Goal: Check status: Check status

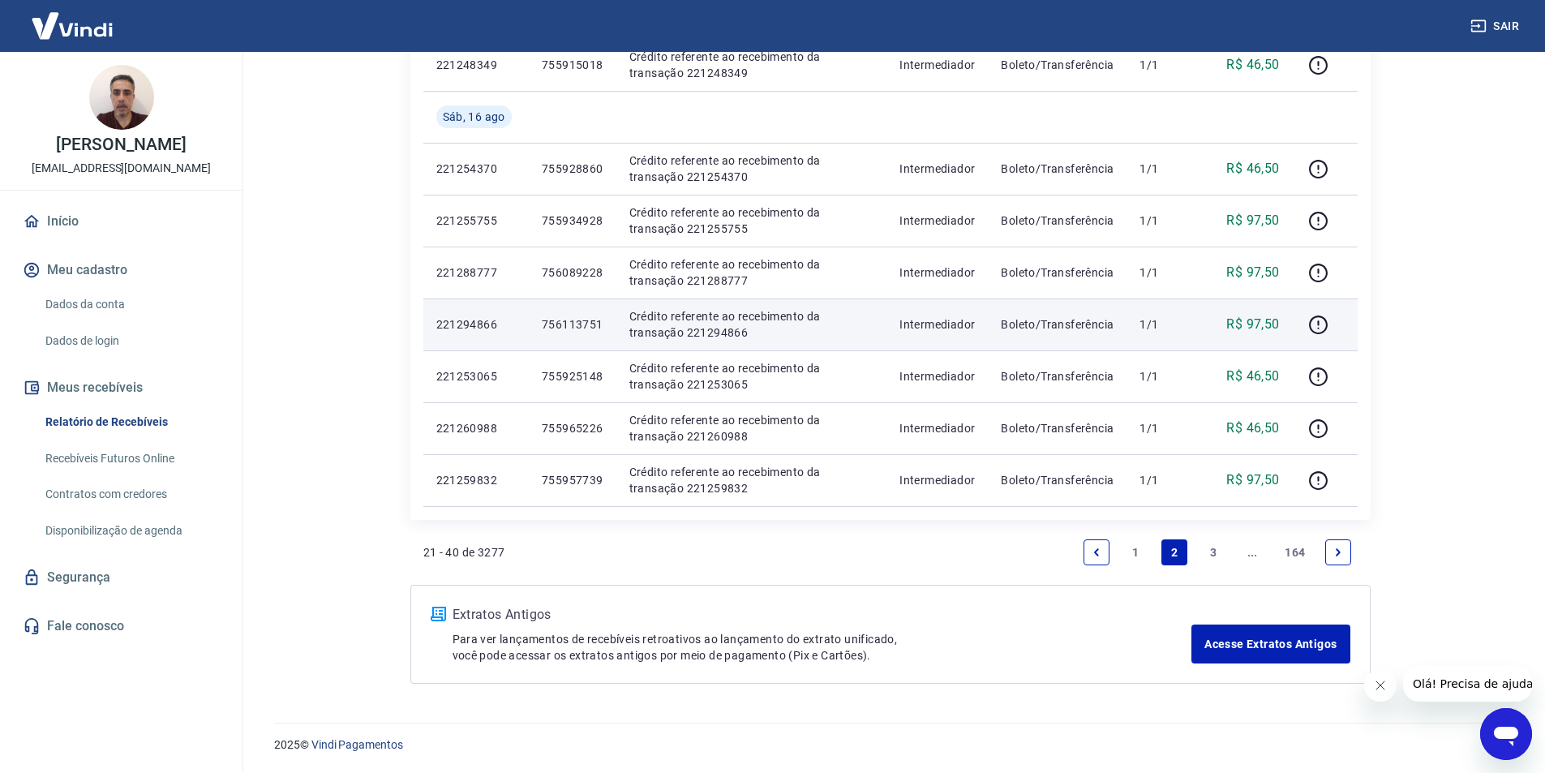
click at [569, 321] on p "756113751" at bounding box center [573, 324] width 62 height 16
copy p "756113751"
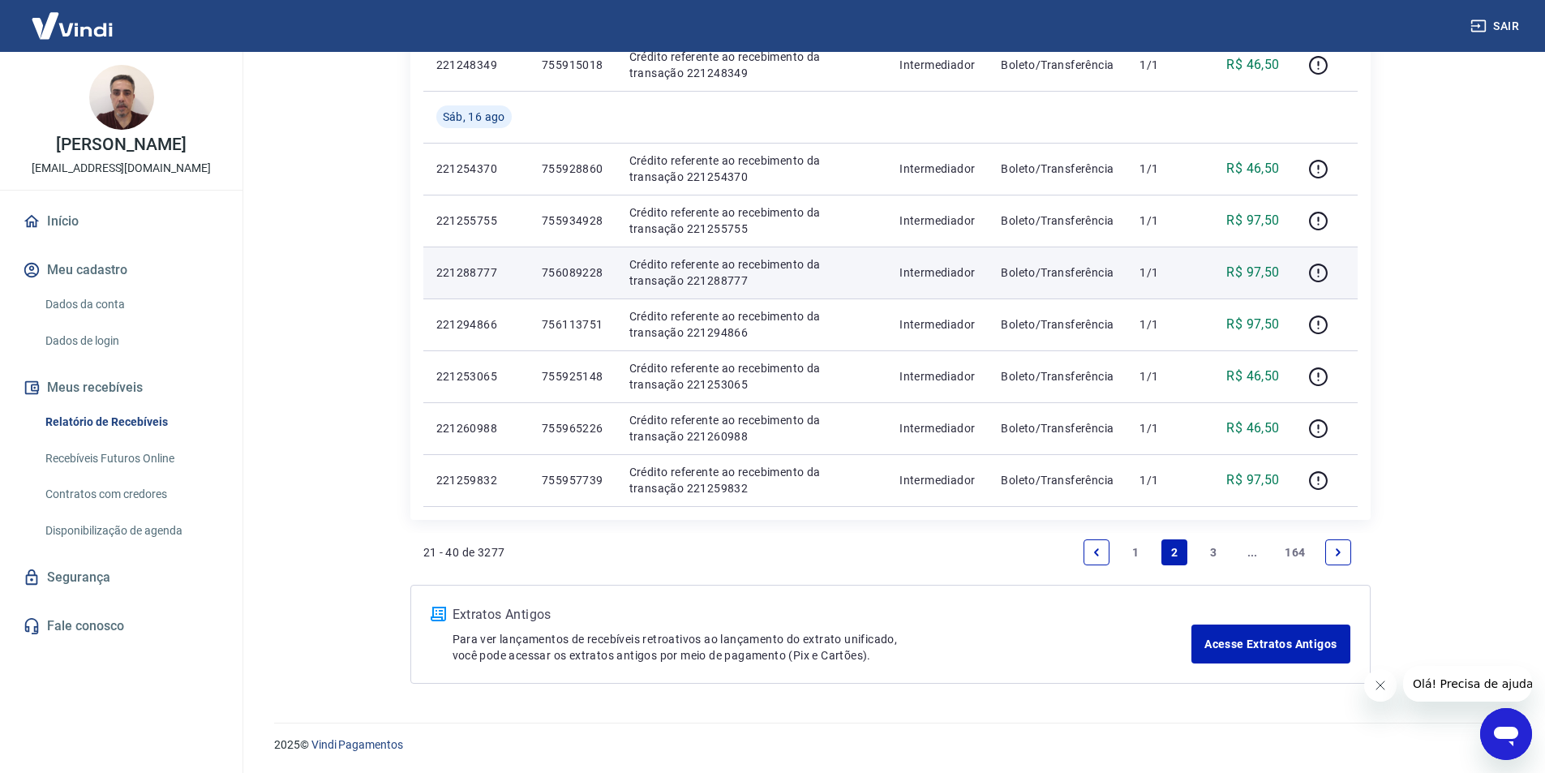
click at [573, 272] on p "756089228" at bounding box center [573, 272] width 62 height 16
copy p "756089228"
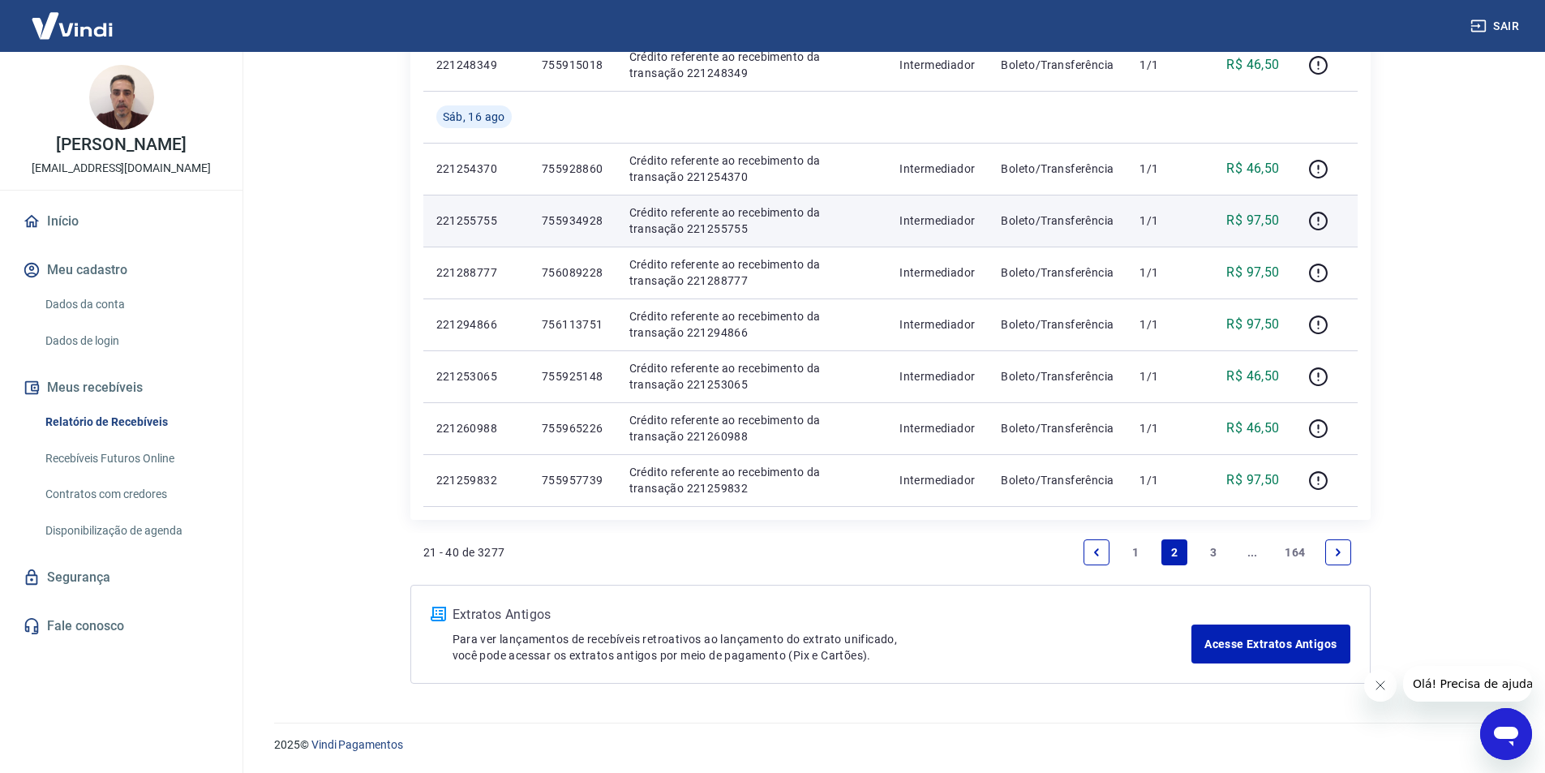
click at [556, 226] on p "755934928" at bounding box center [573, 221] width 62 height 16
copy p "755934928"
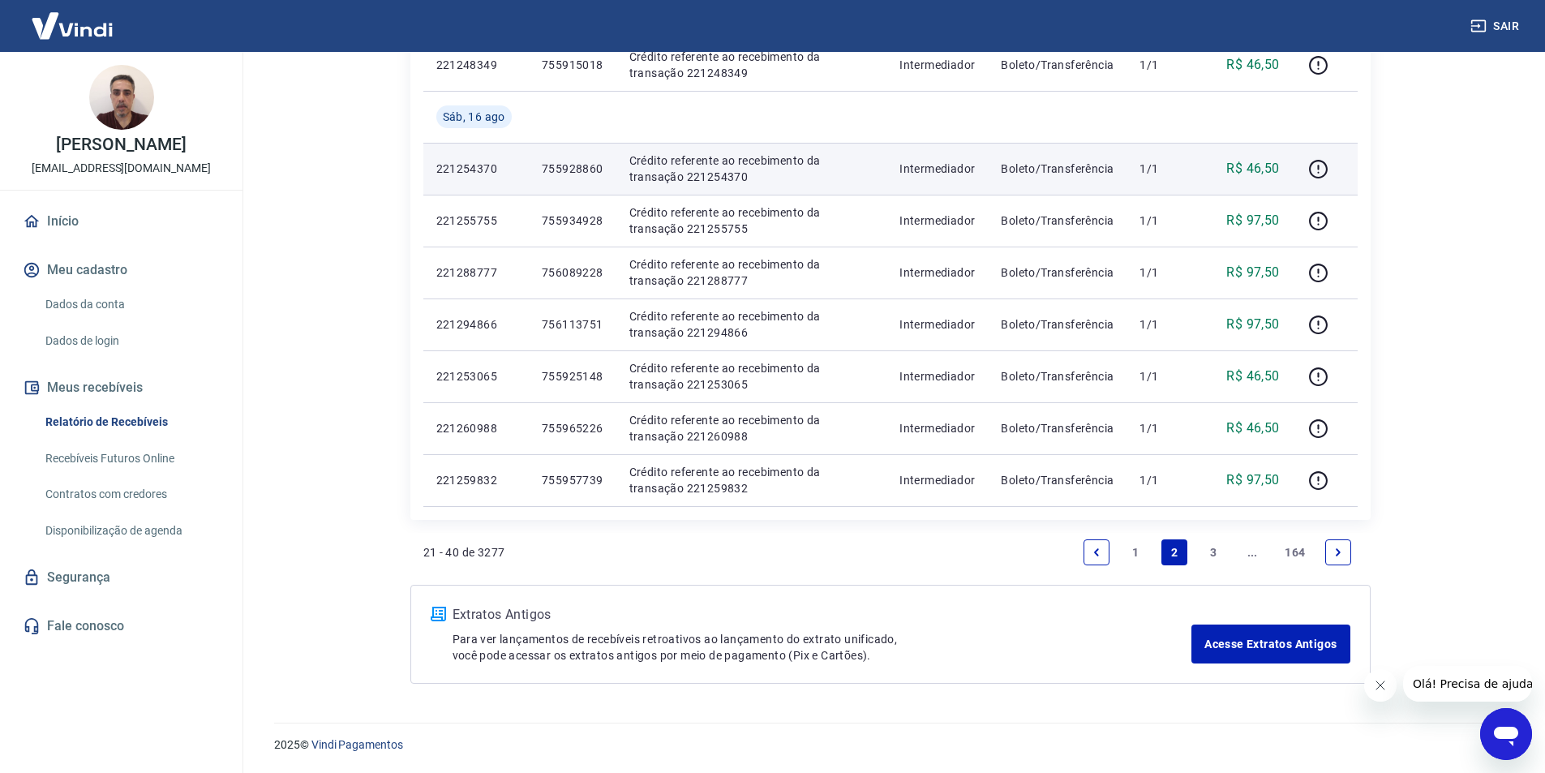
click at [580, 169] on p "755928860" at bounding box center [573, 169] width 62 height 16
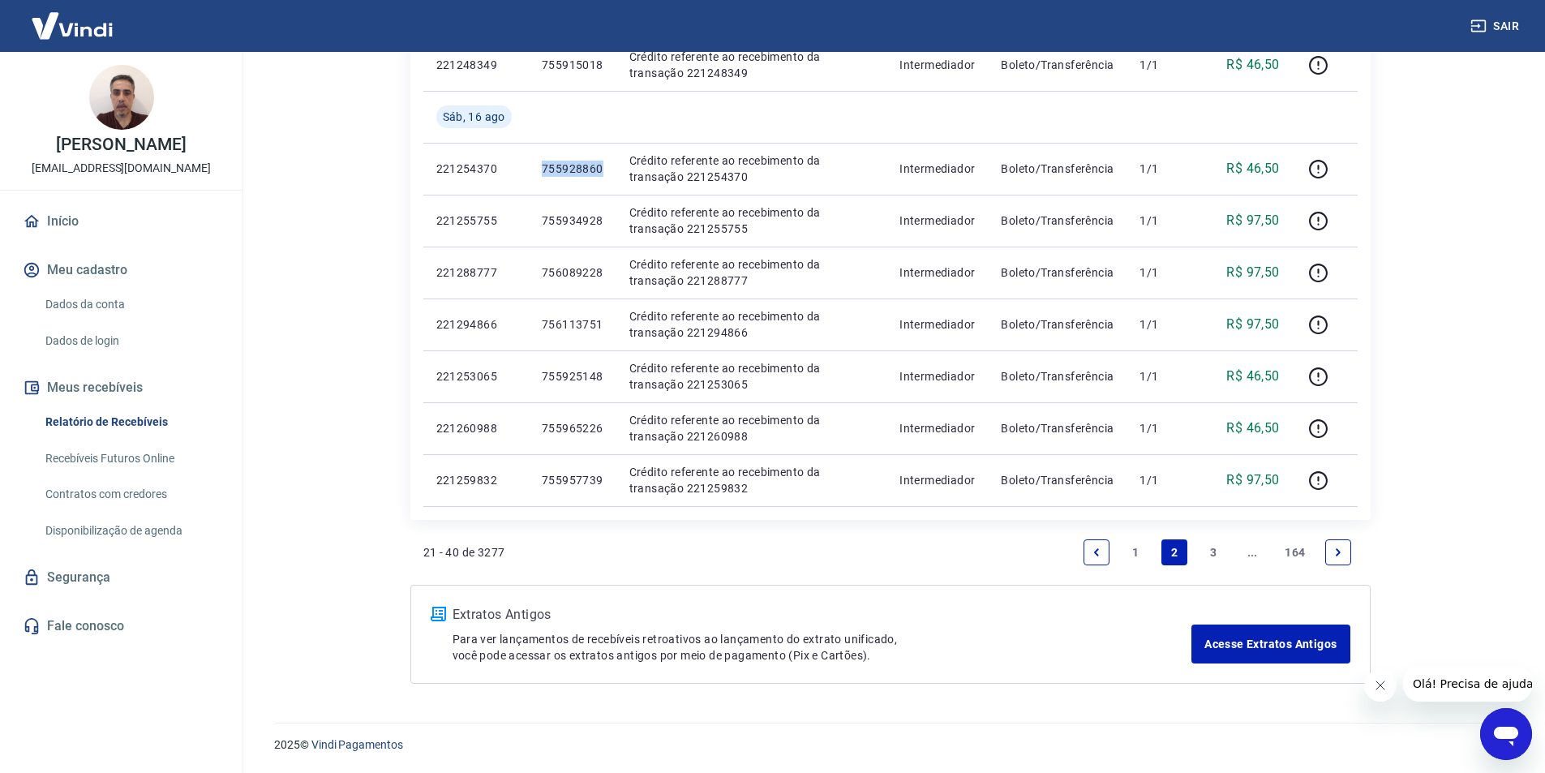
copy p "755928860"
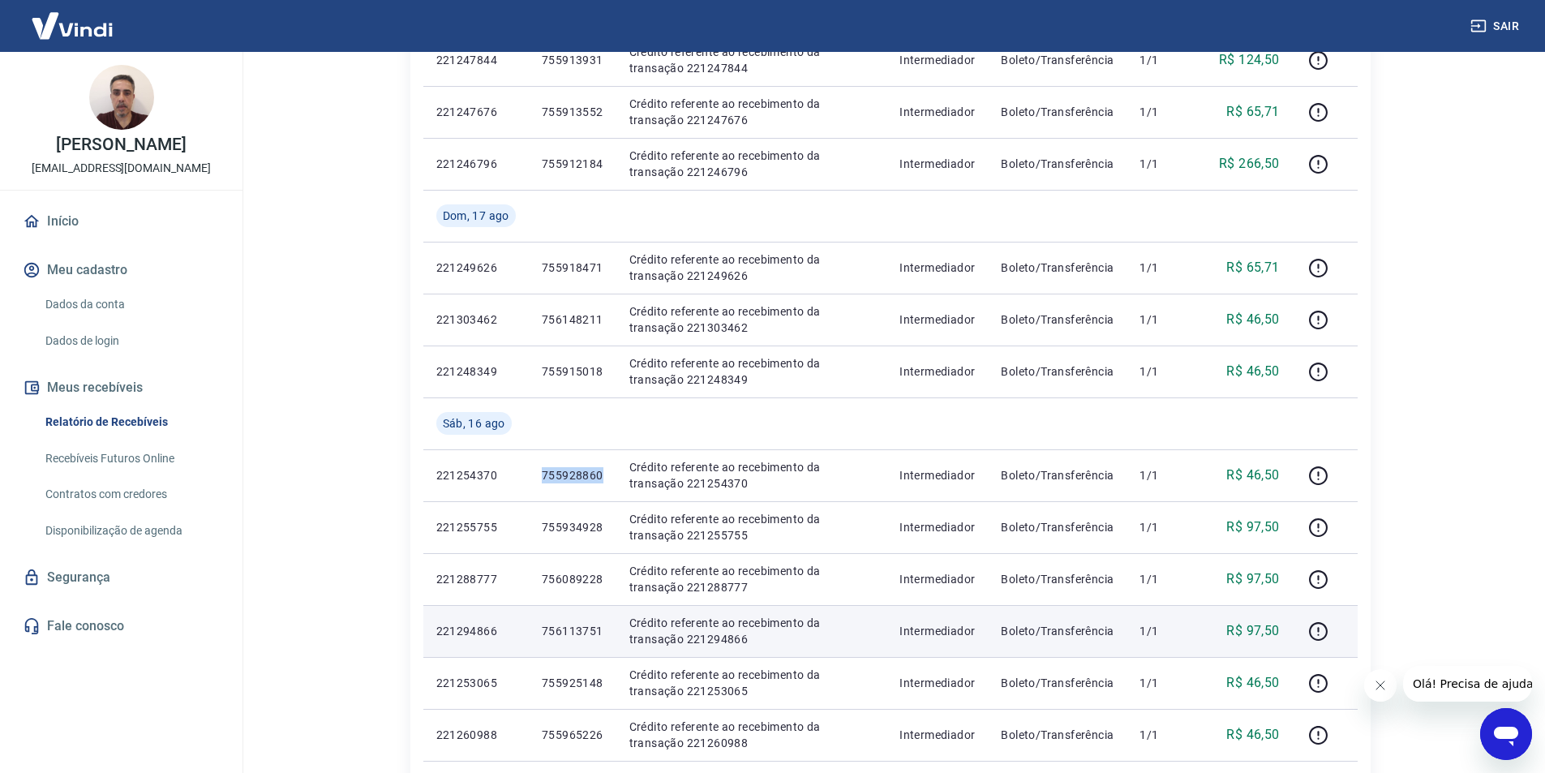
scroll to position [614, 0]
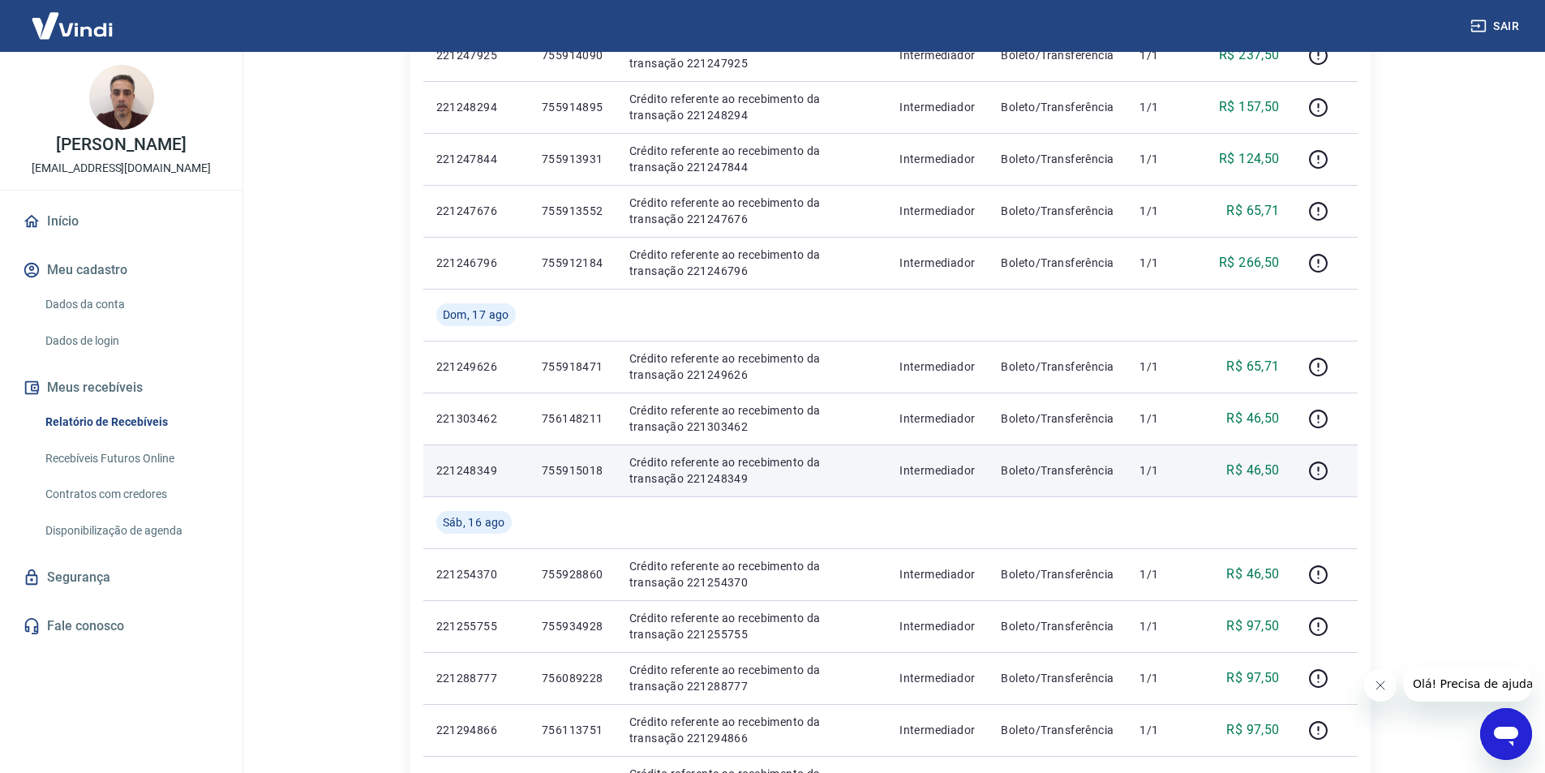
click at [574, 468] on p "755915018" at bounding box center [573, 470] width 62 height 16
copy p "755915018"
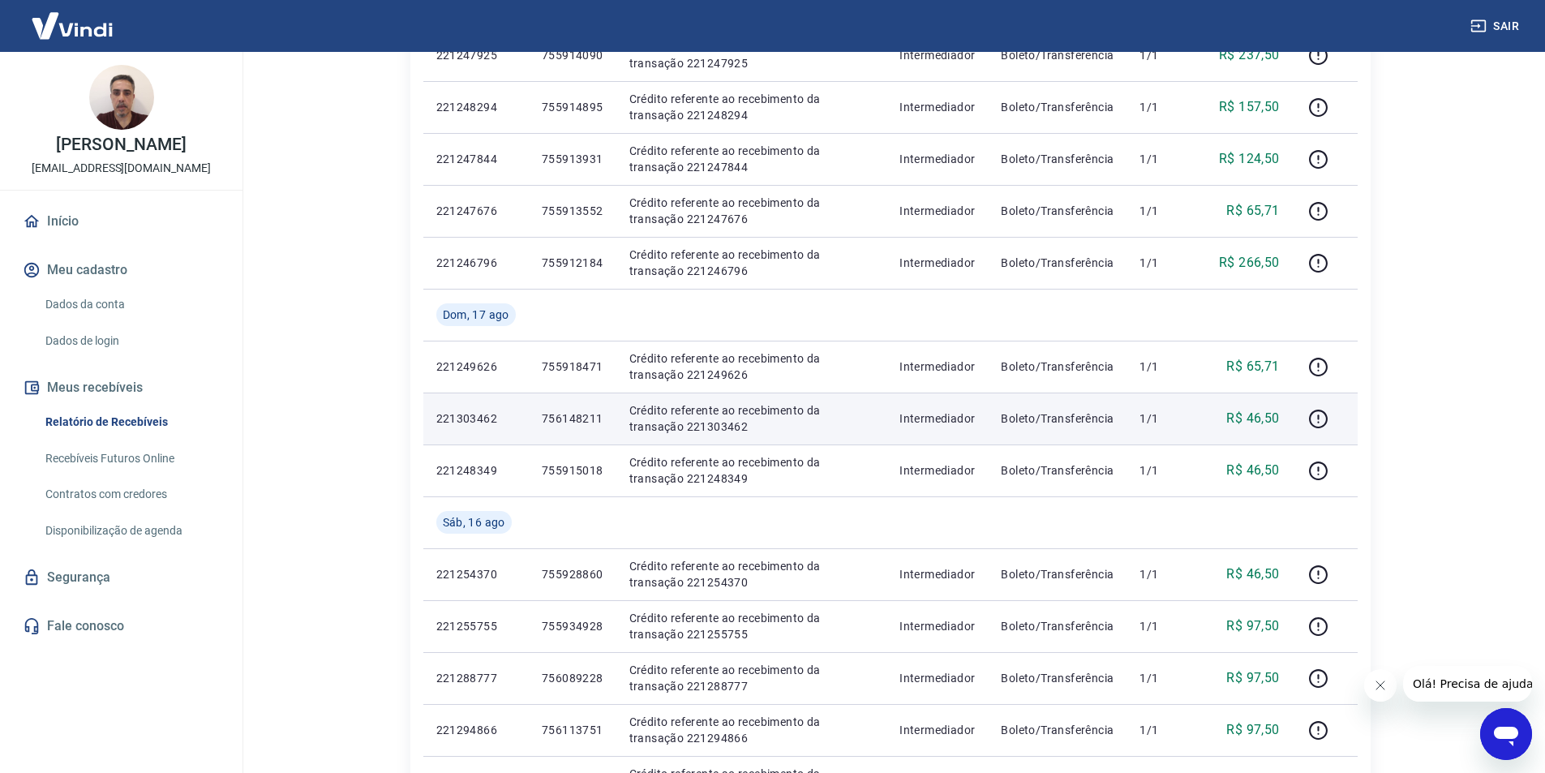
click at [564, 425] on p "756148211" at bounding box center [573, 418] width 62 height 16
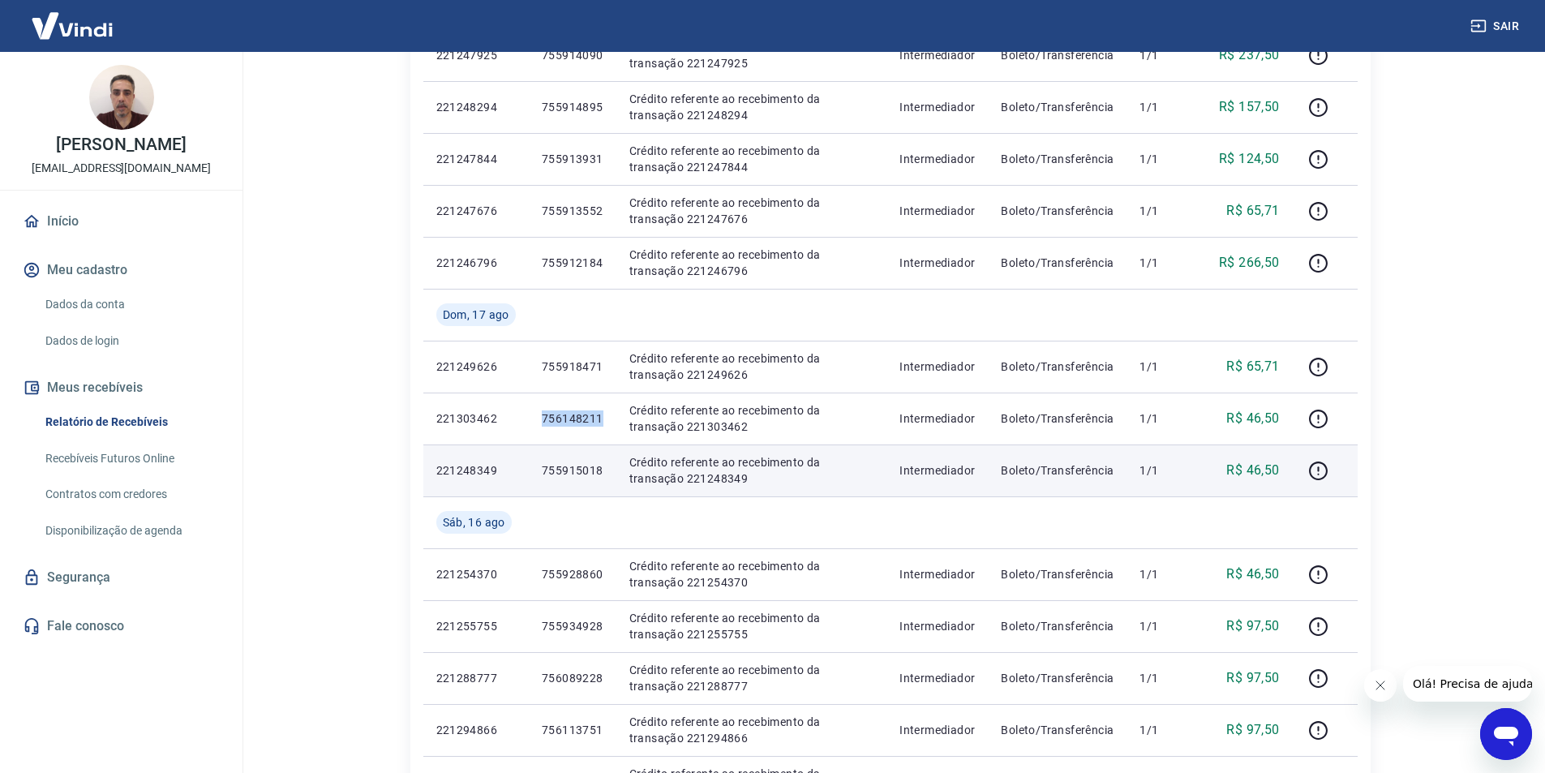
copy p "756148211"
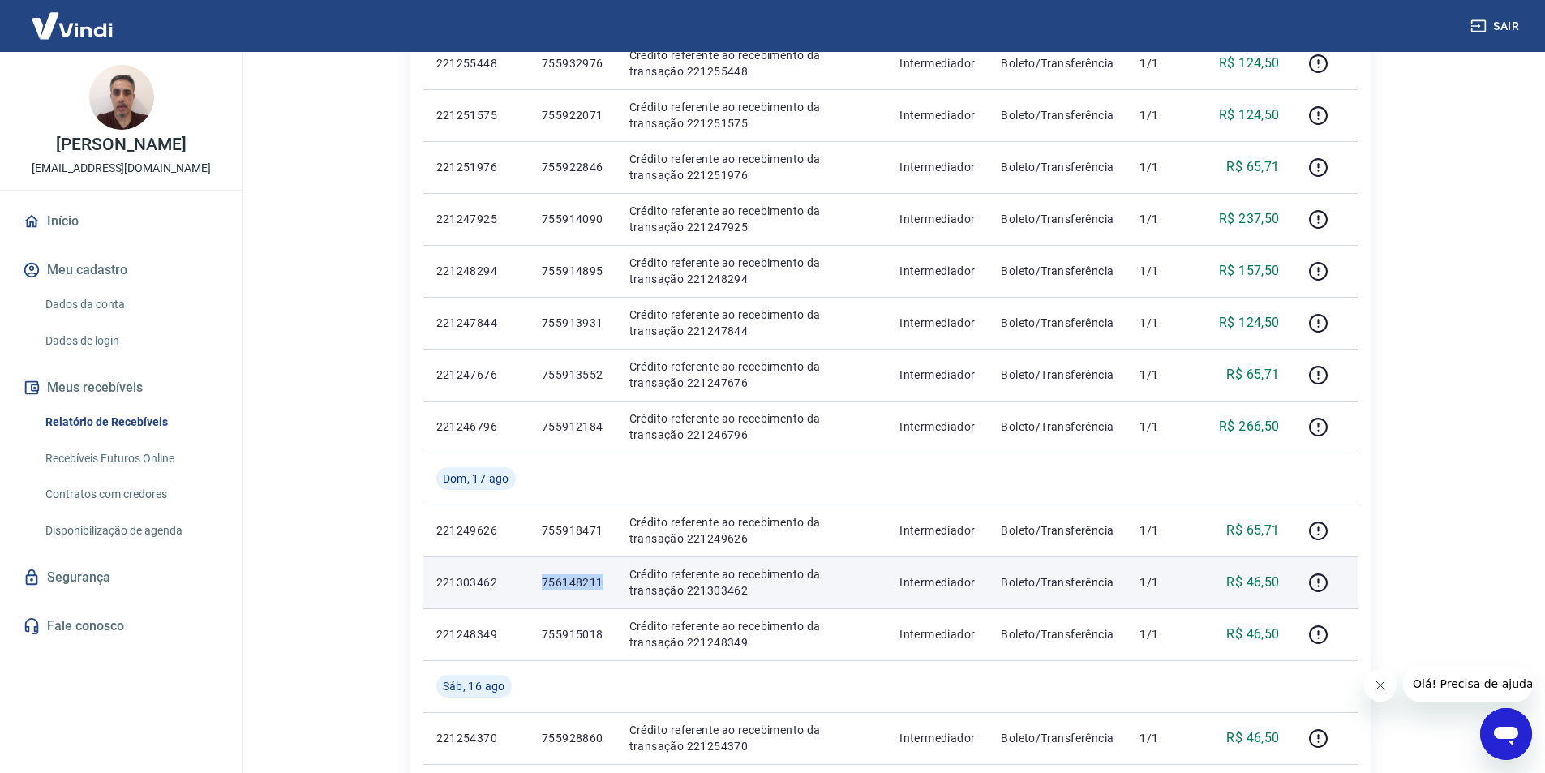
scroll to position [452, 0]
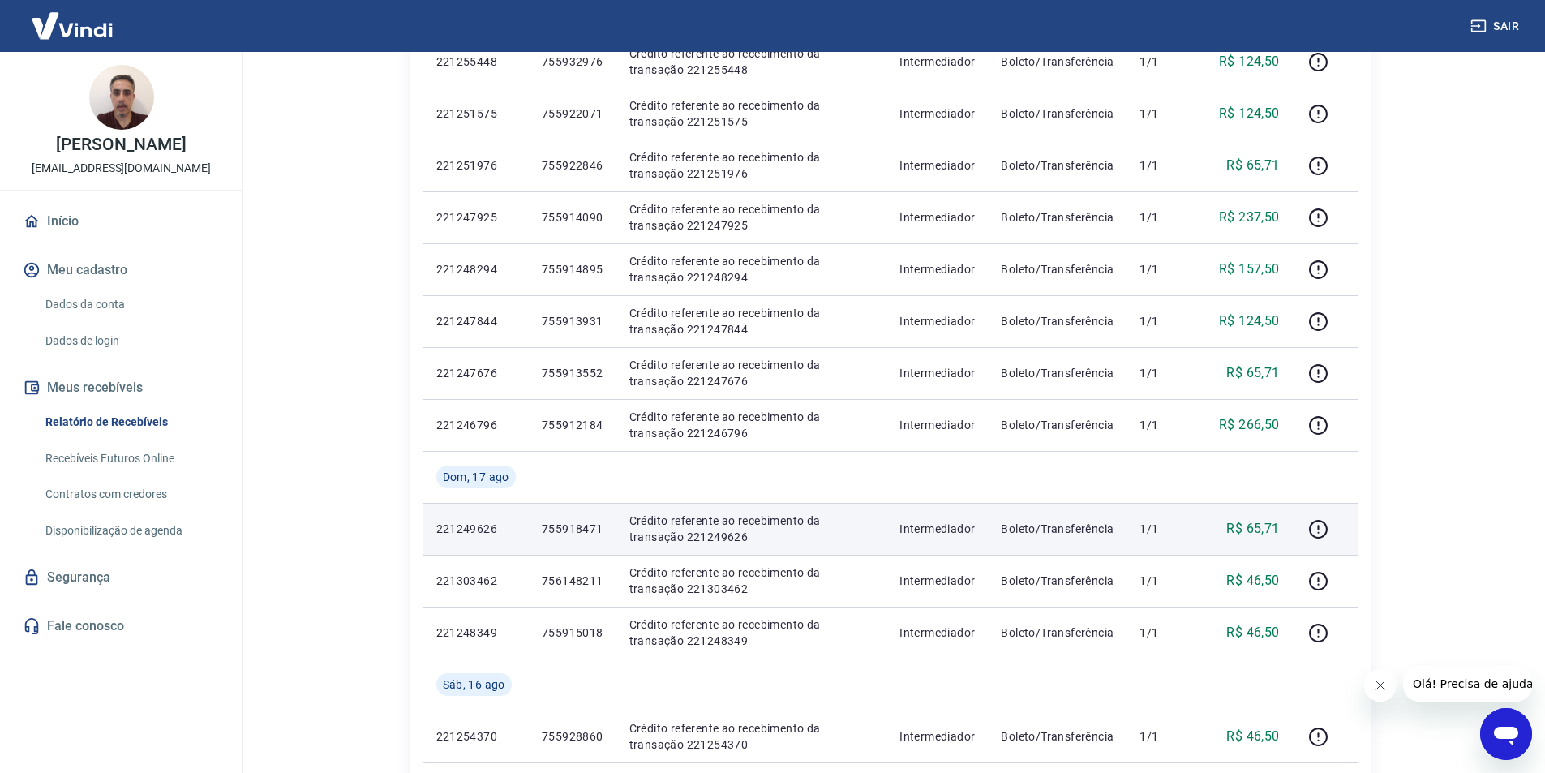
click at [581, 530] on p "755918471" at bounding box center [573, 529] width 62 height 16
copy p "755918471"
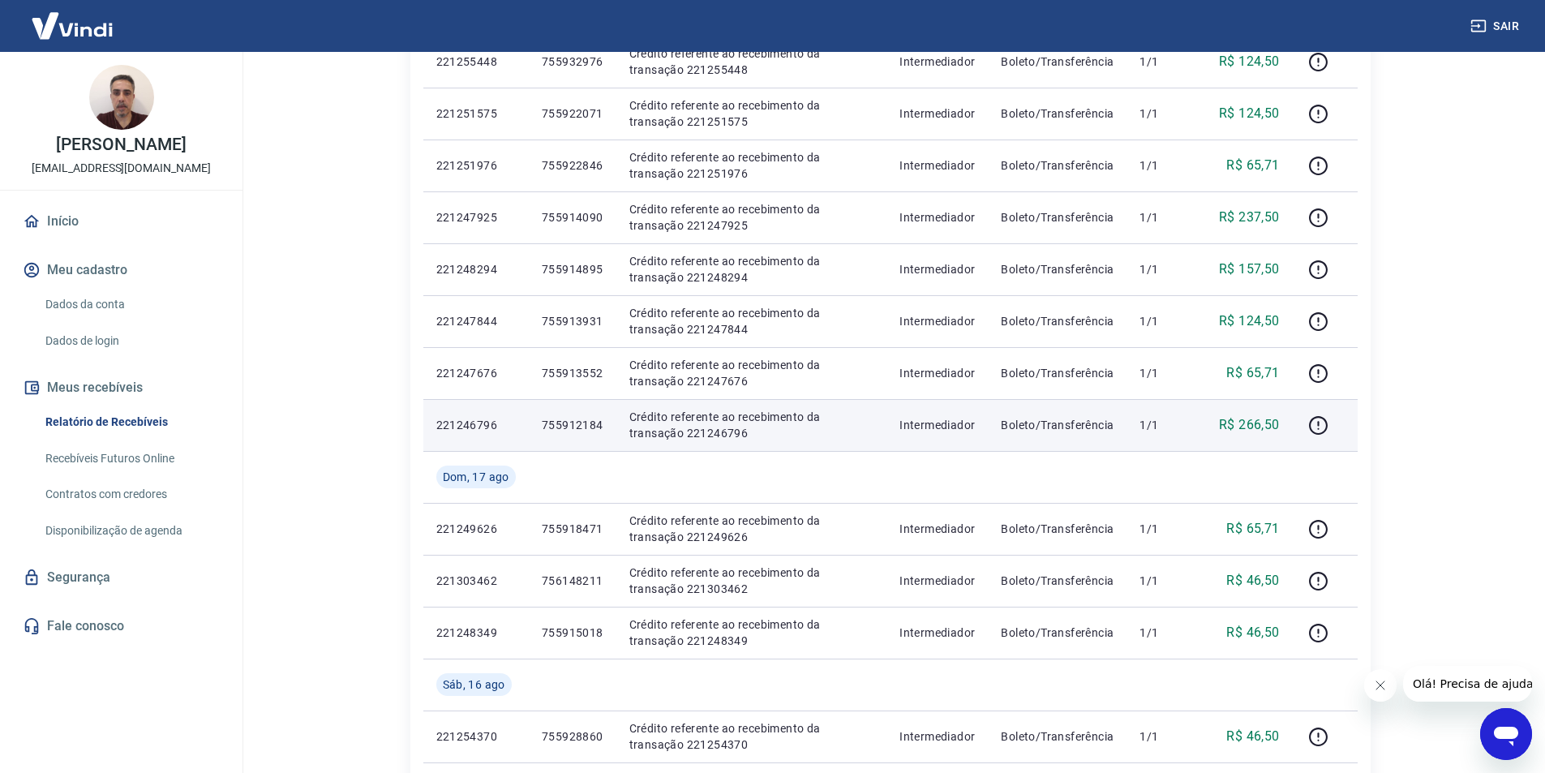
click at [590, 419] on p "755912184" at bounding box center [573, 425] width 62 height 16
copy p "755912184"
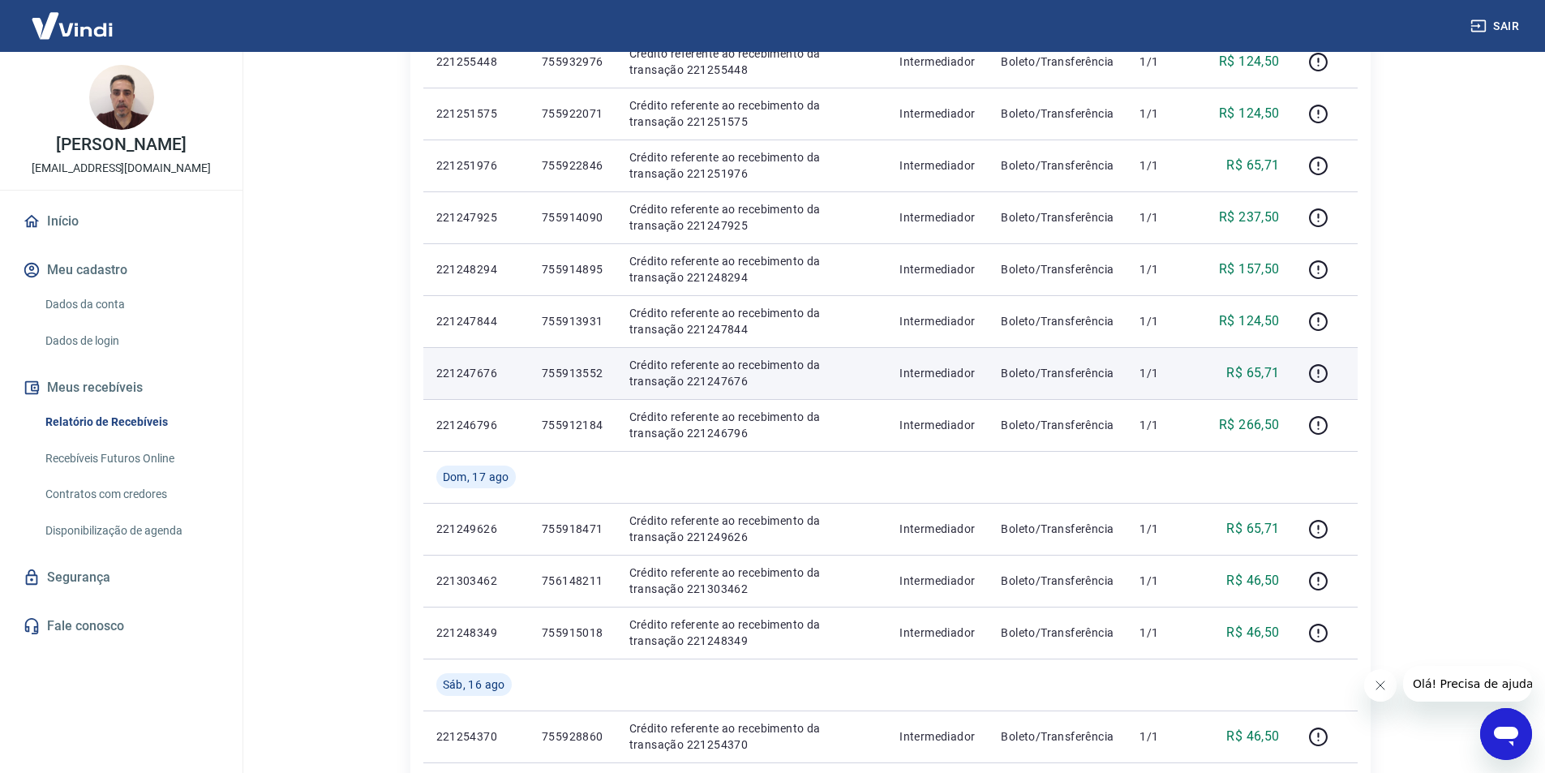
click at [580, 367] on p "755913552" at bounding box center [573, 373] width 62 height 16
copy p "755913552"
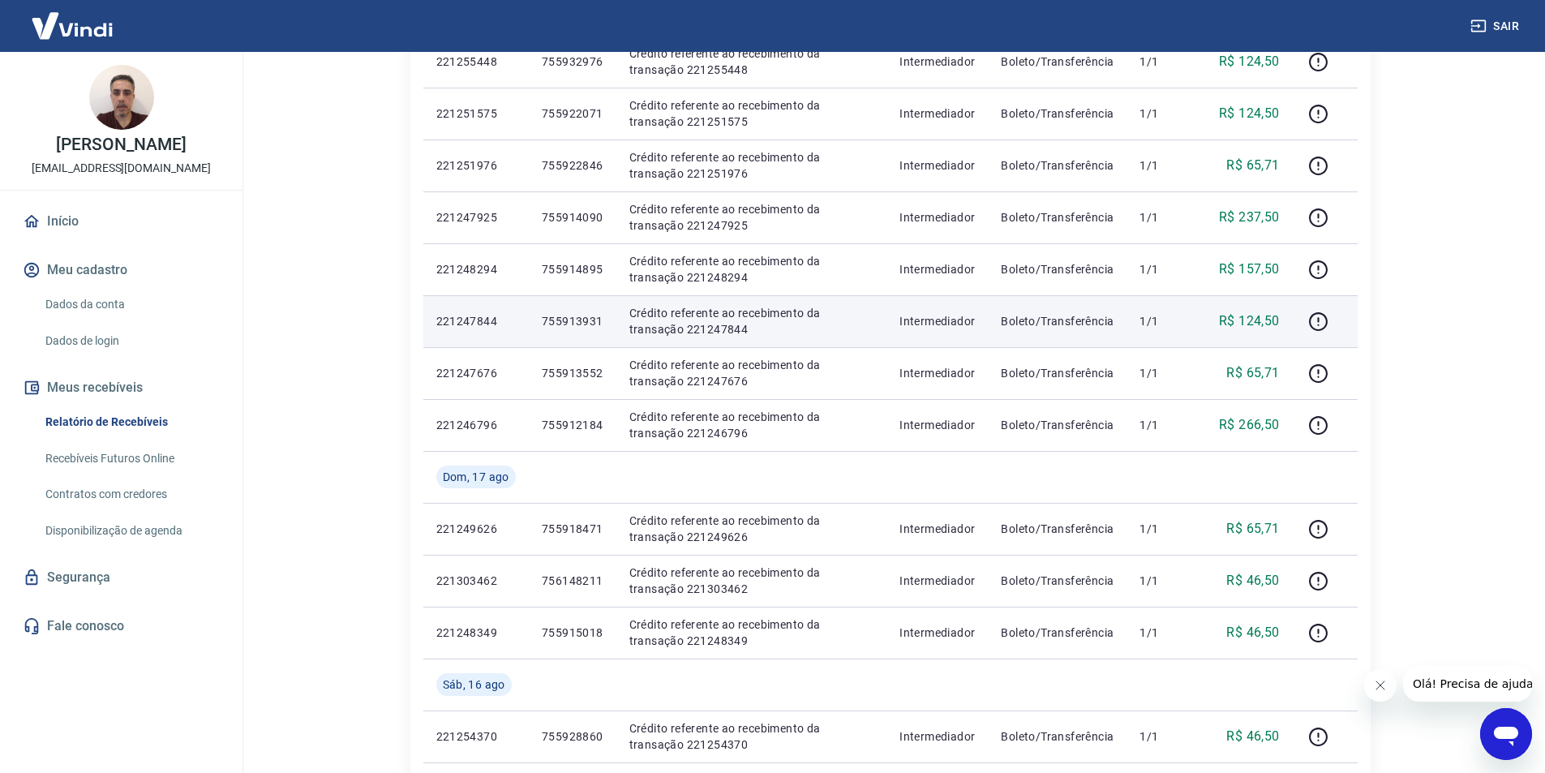
click at [595, 320] on p "755913931" at bounding box center [573, 321] width 62 height 16
copy p "755913931"
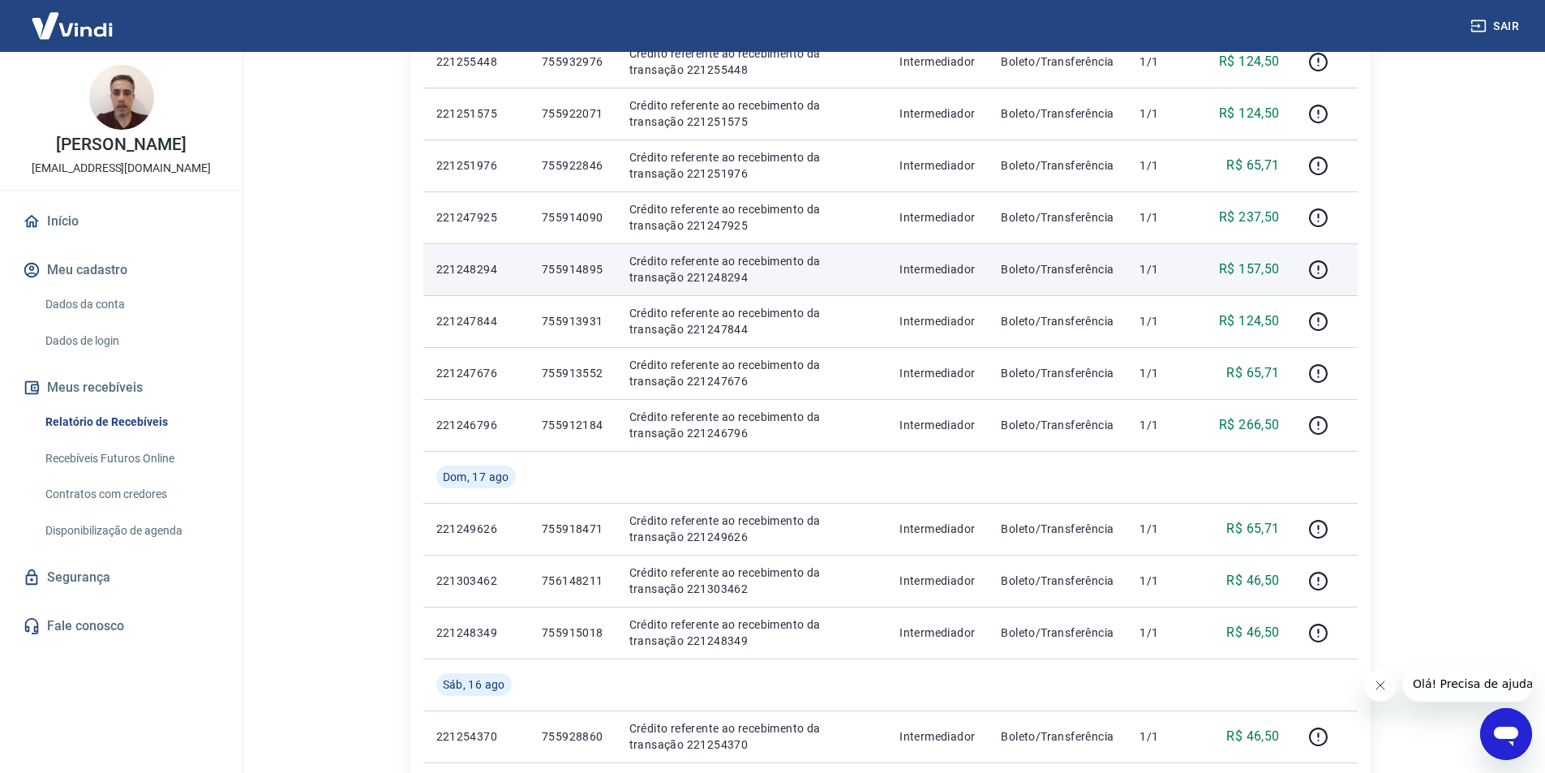
click at [567, 261] on p "755914895" at bounding box center [573, 269] width 62 height 16
click at [565, 261] on p "755914895" at bounding box center [573, 269] width 62 height 16
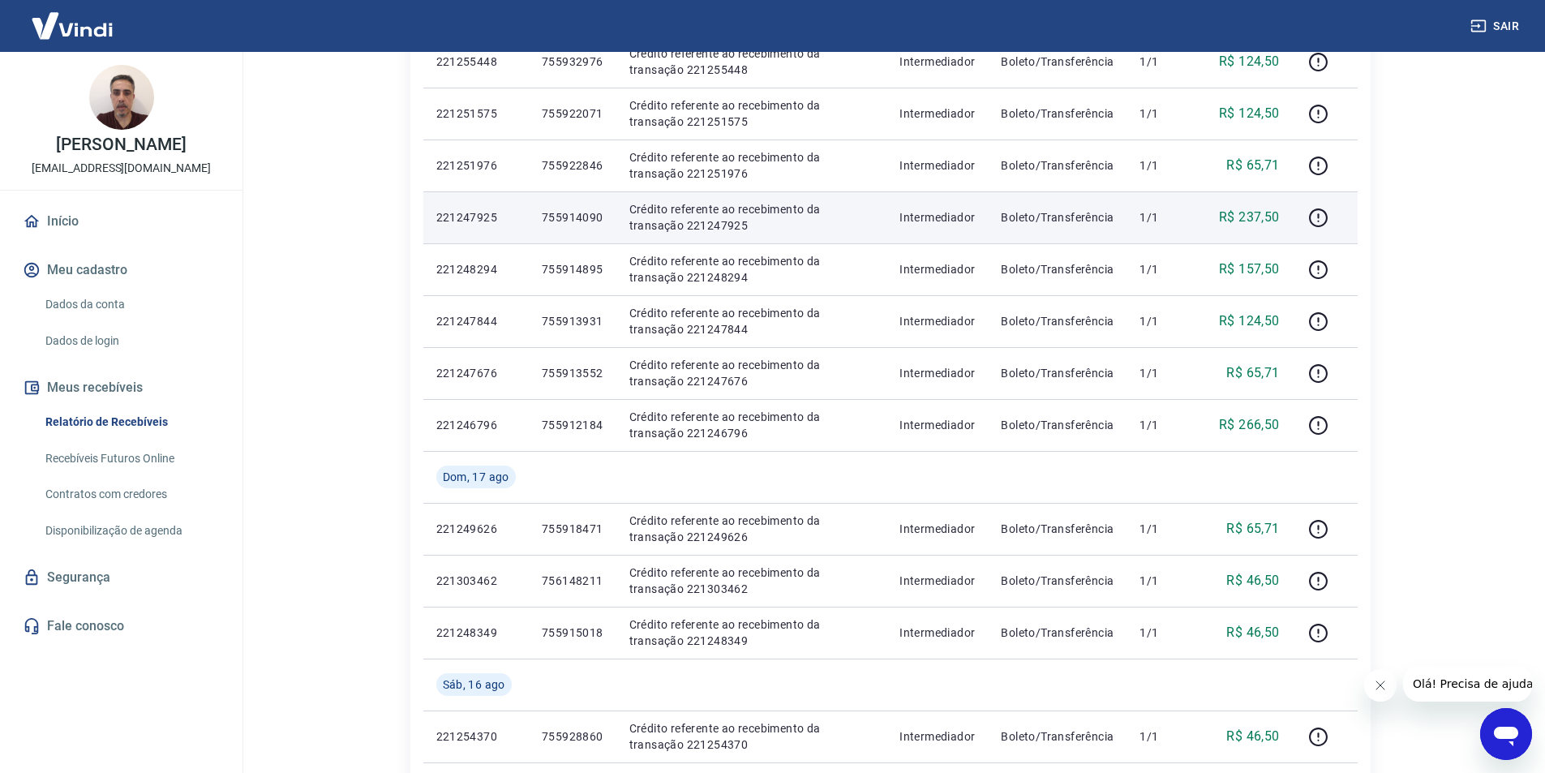
click at [585, 213] on p "755914090" at bounding box center [573, 217] width 62 height 16
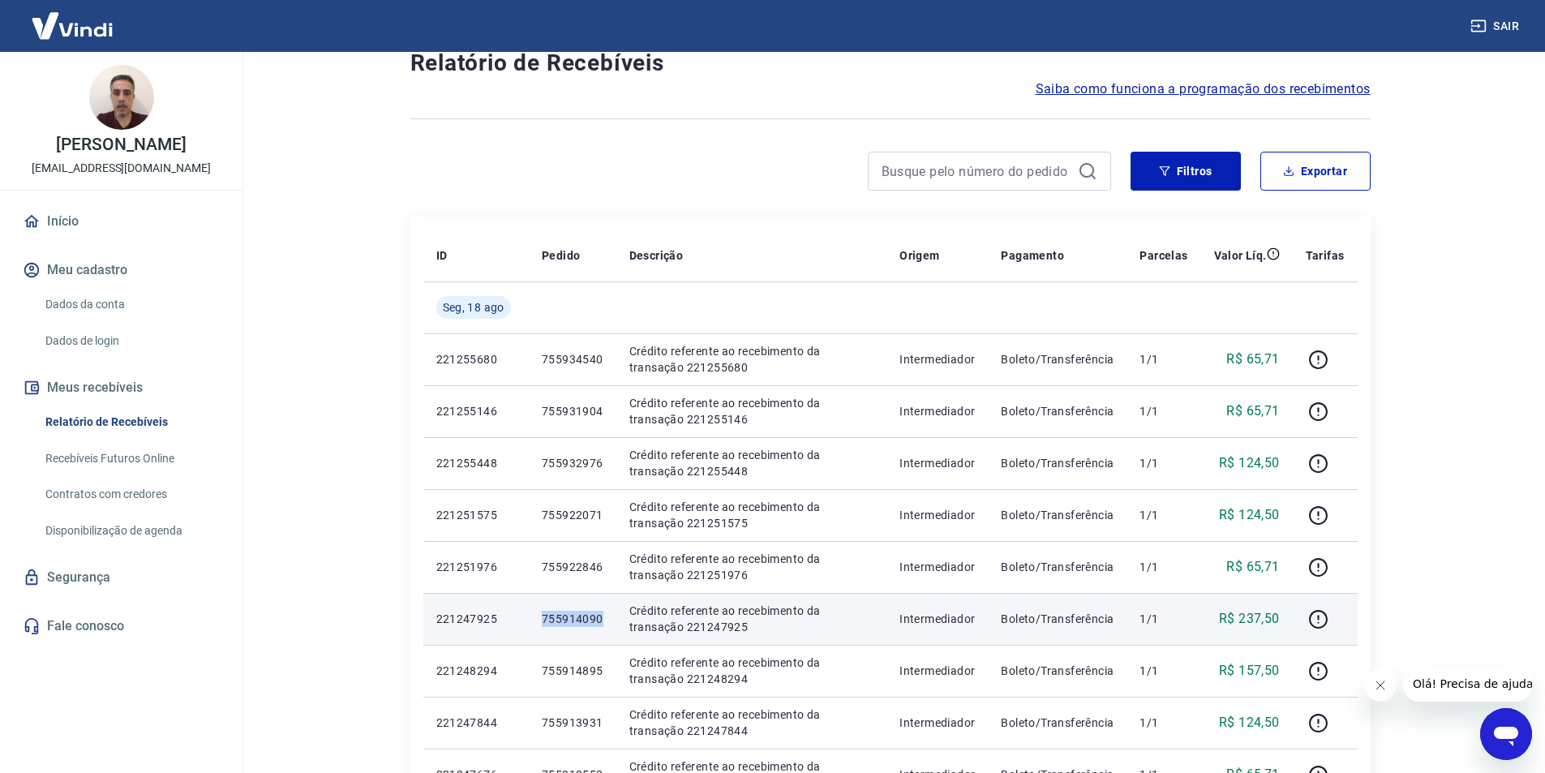
scroll to position [46, 0]
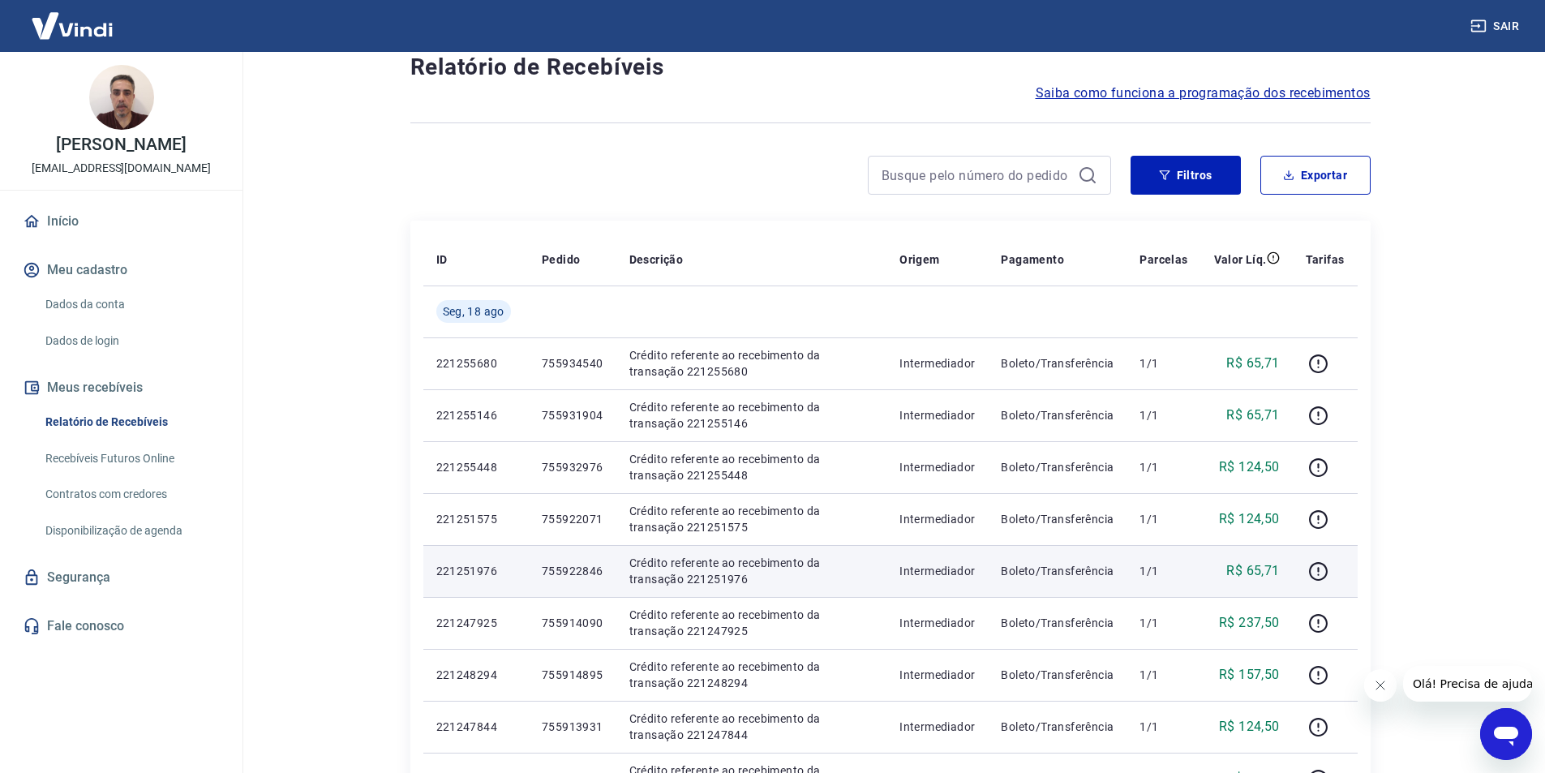
click at [556, 567] on p "755922846" at bounding box center [573, 571] width 62 height 16
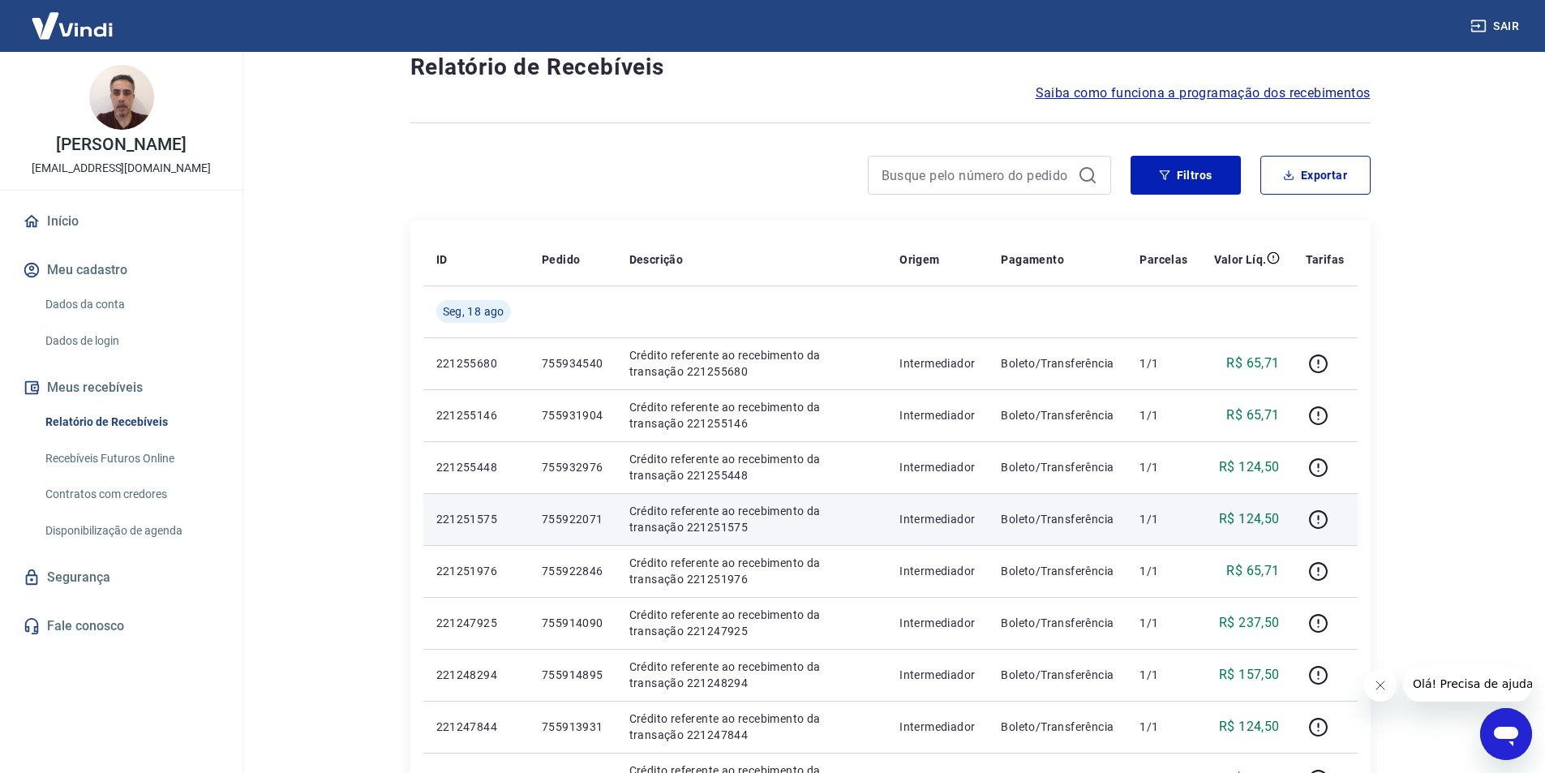
click at [573, 517] on p "755922071" at bounding box center [573, 519] width 62 height 16
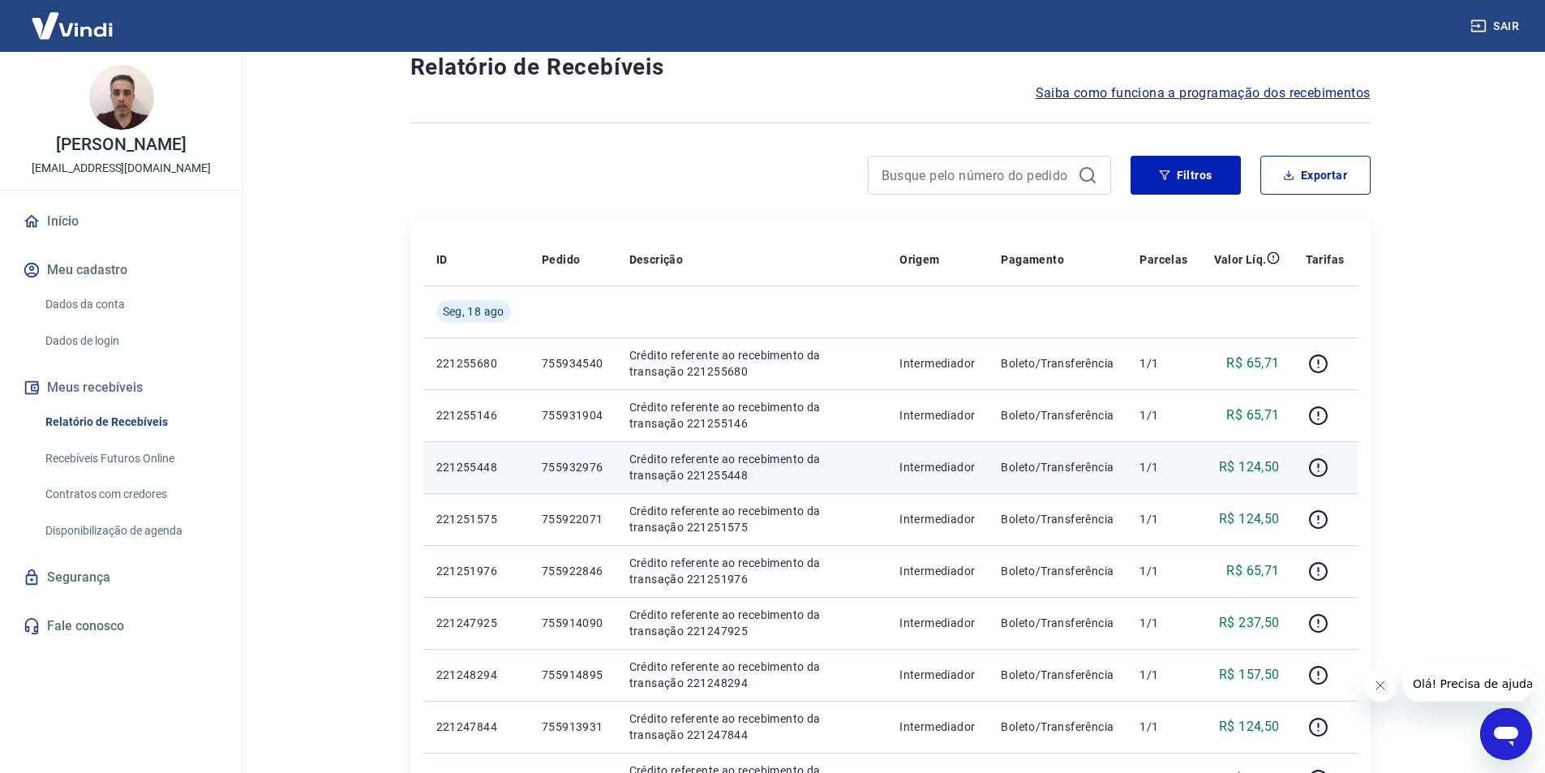
click at [583, 462] on p "755932976" at bounding box center [573, 467] width 62 height 16
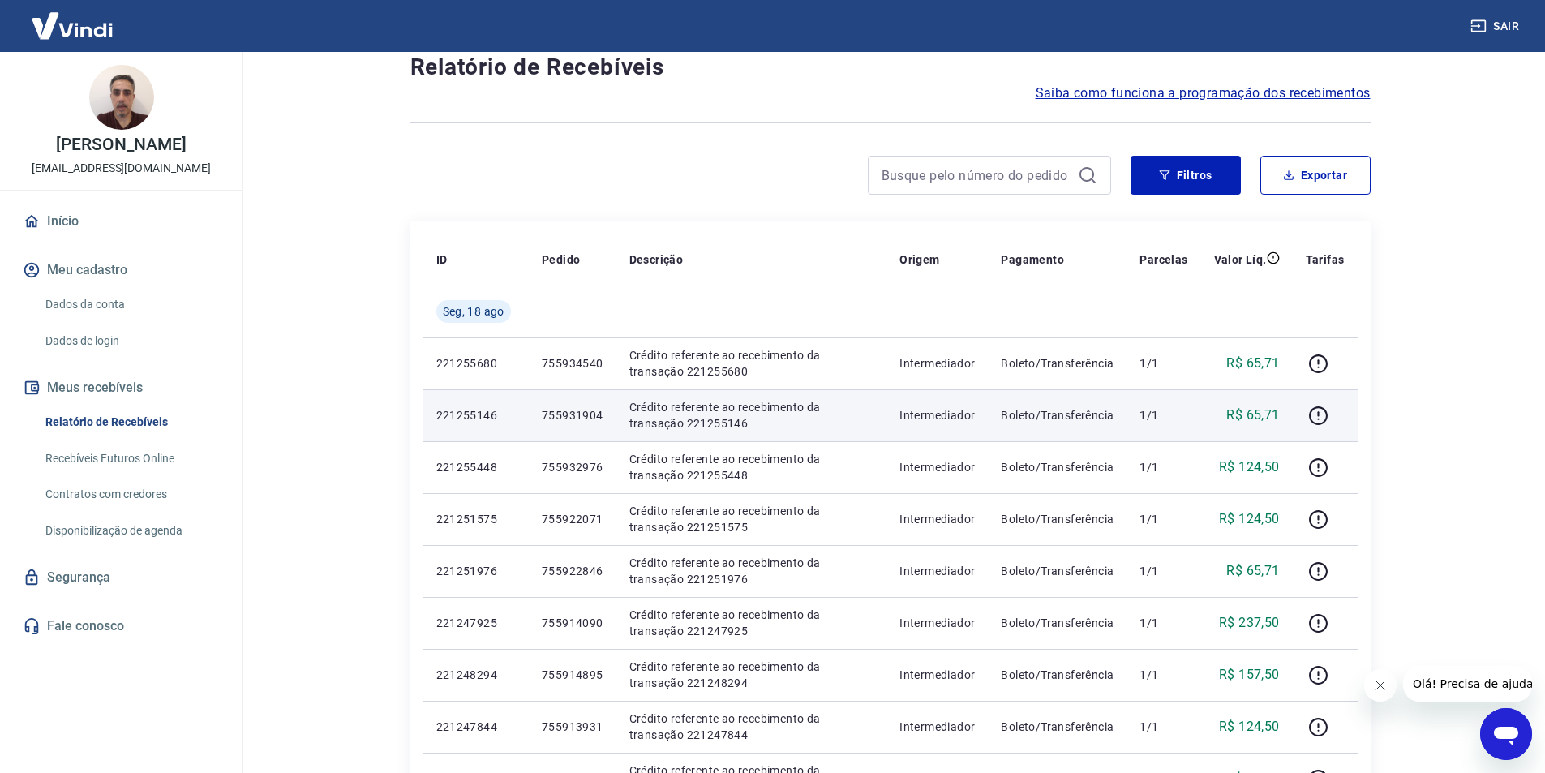
click at [556, 411] on p "755931904" at bounding box center [573, 415] width 62 height 16
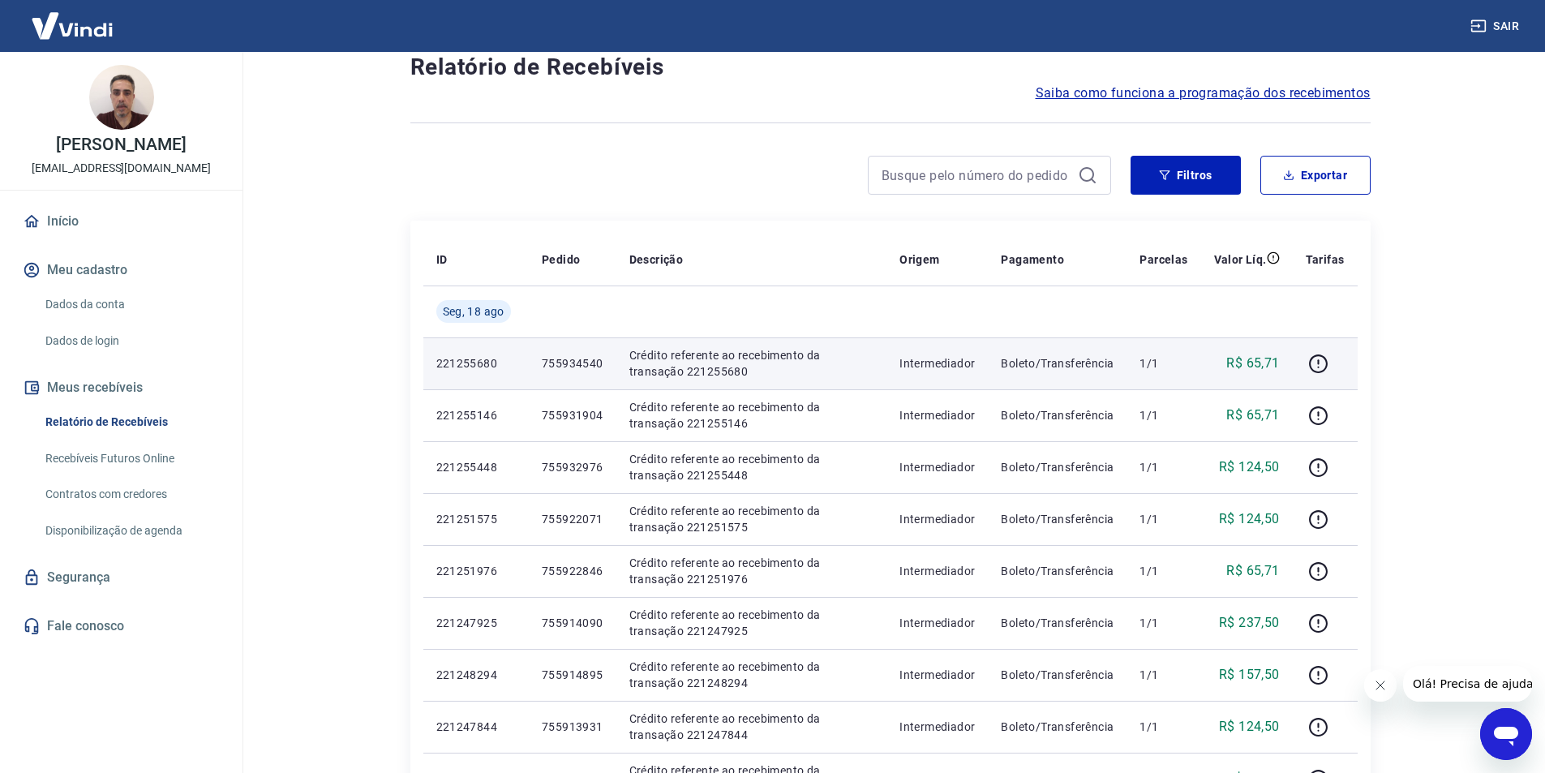
click at [576, 360] on p "755934540" at bounding box center [573, 363] width 62 height 16
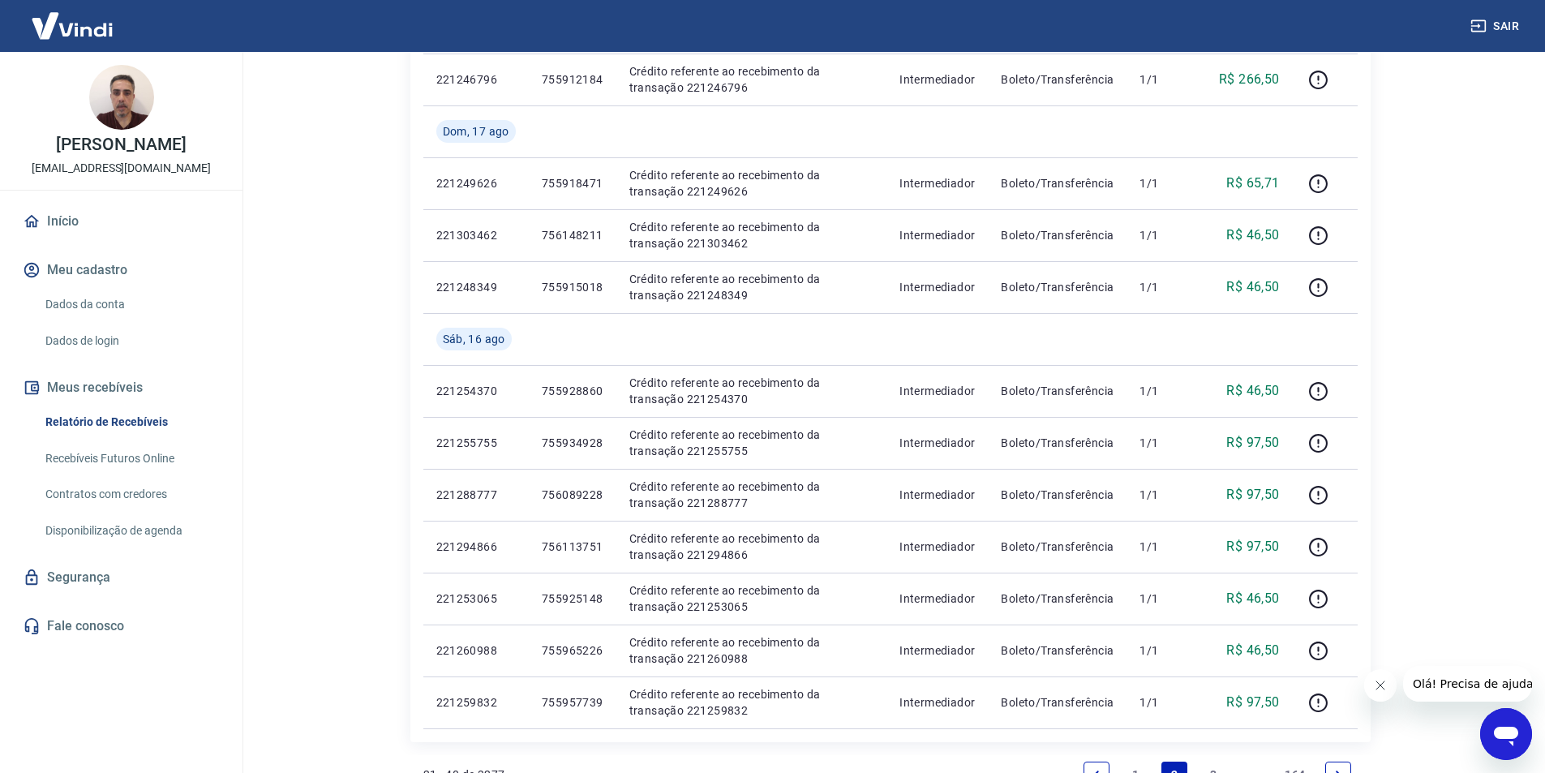
scroll to position [1020, 0]
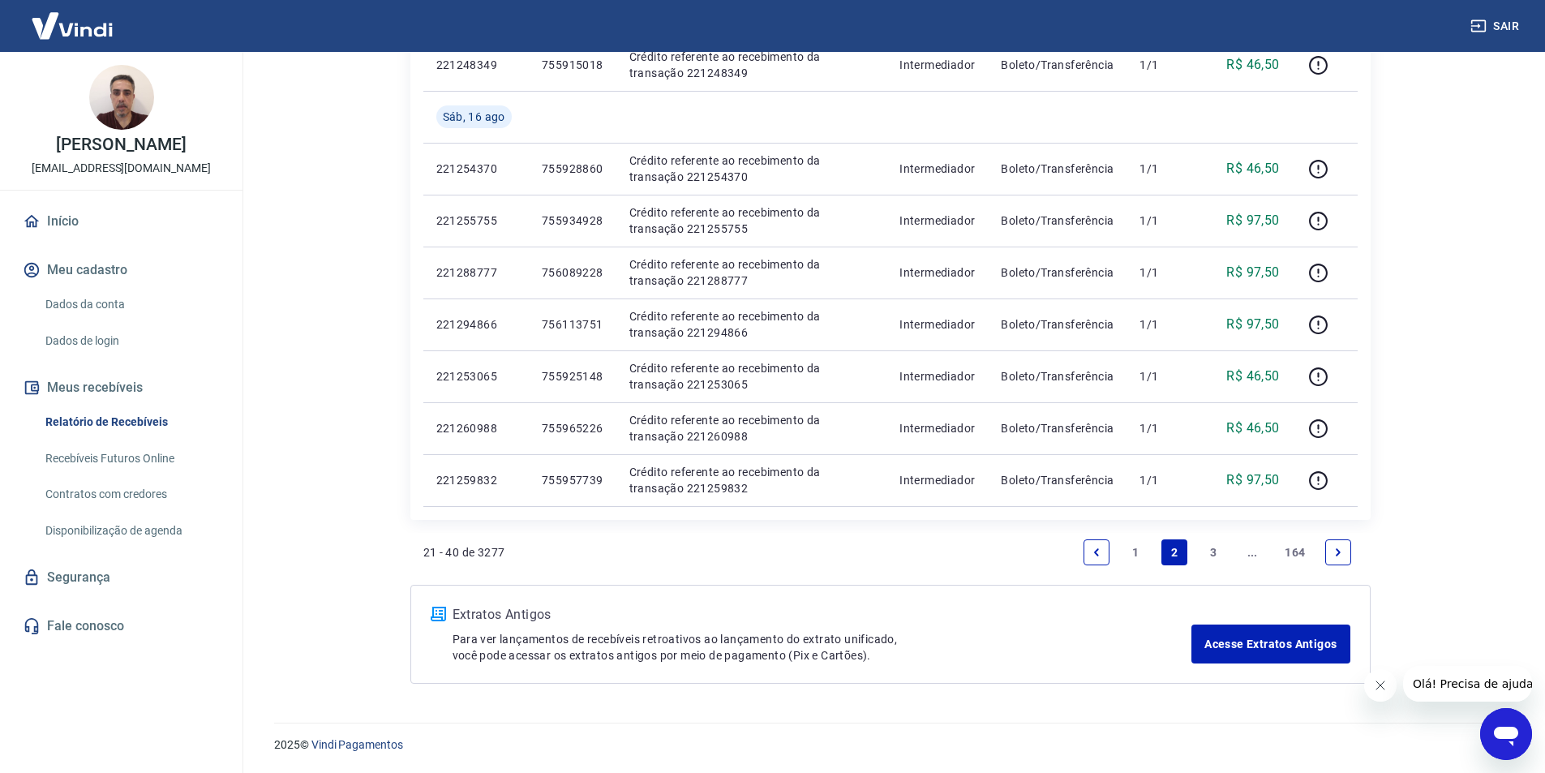
click at [1097, 547] on icon "Previous page" at bounding box center [1096, 552] width 11 height 11
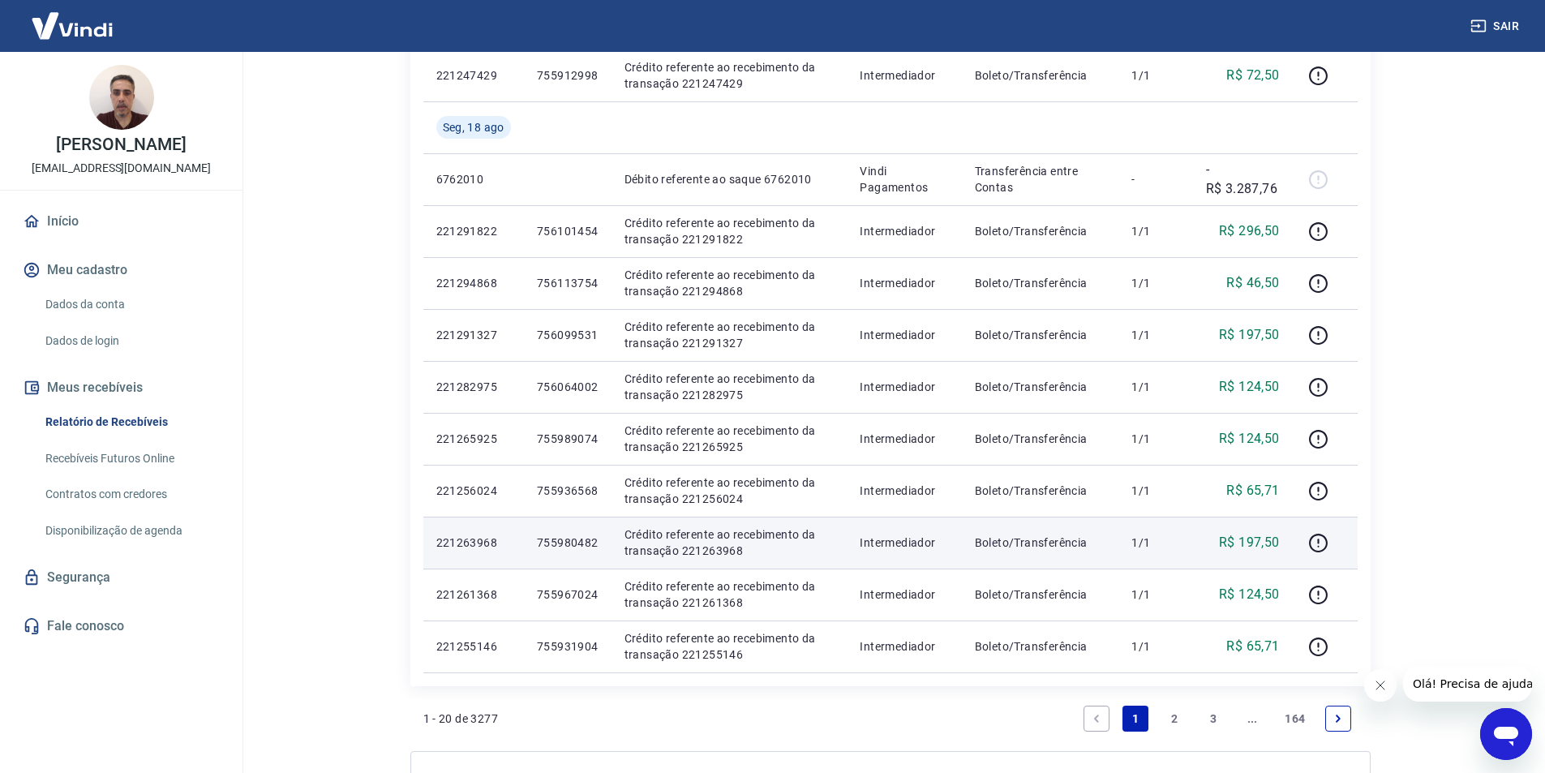
scroll to position [1020, 0]
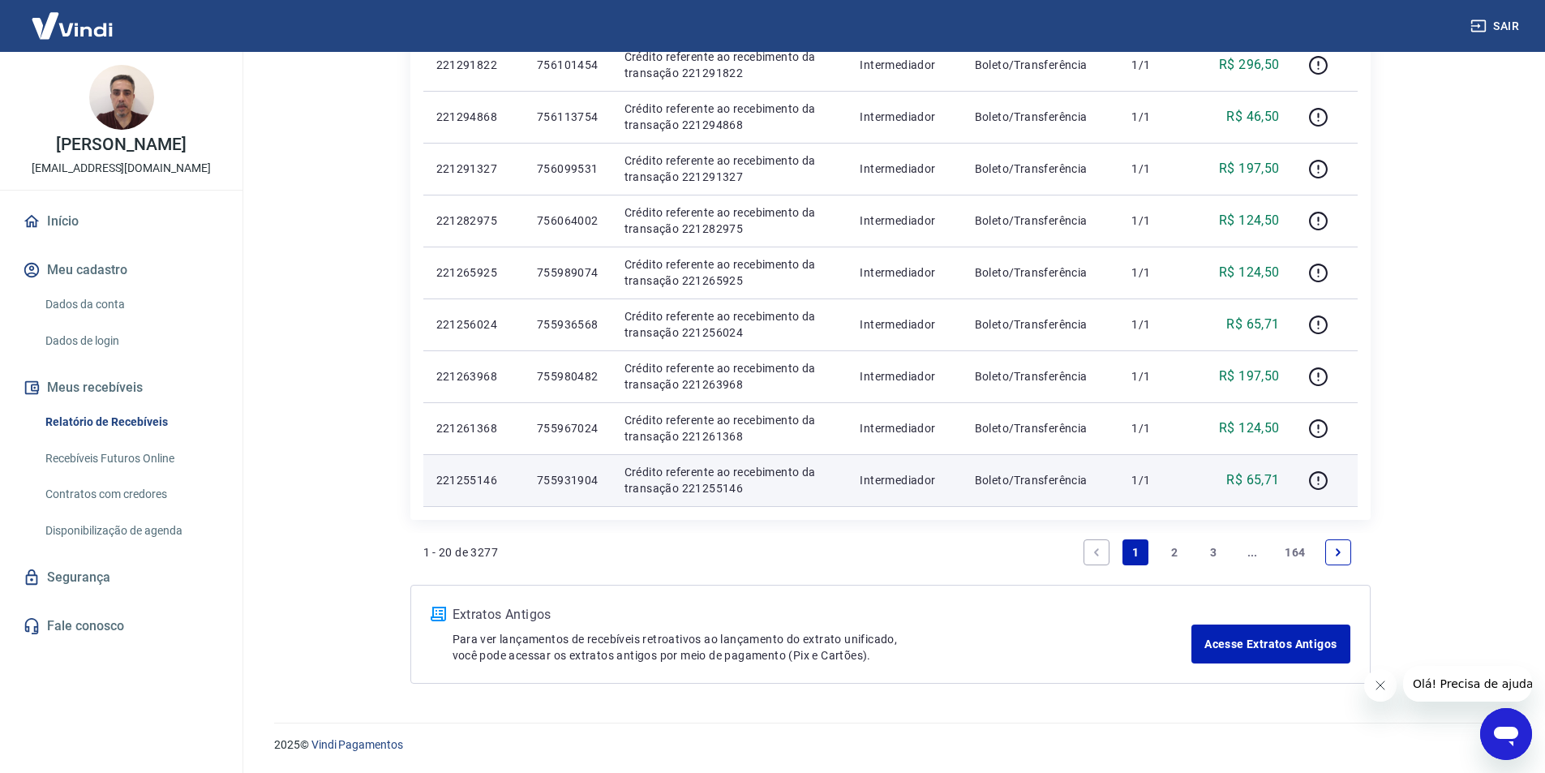
click at [577, 480] on p "755931904" at bounding box center [568, 480] width 62 height 16
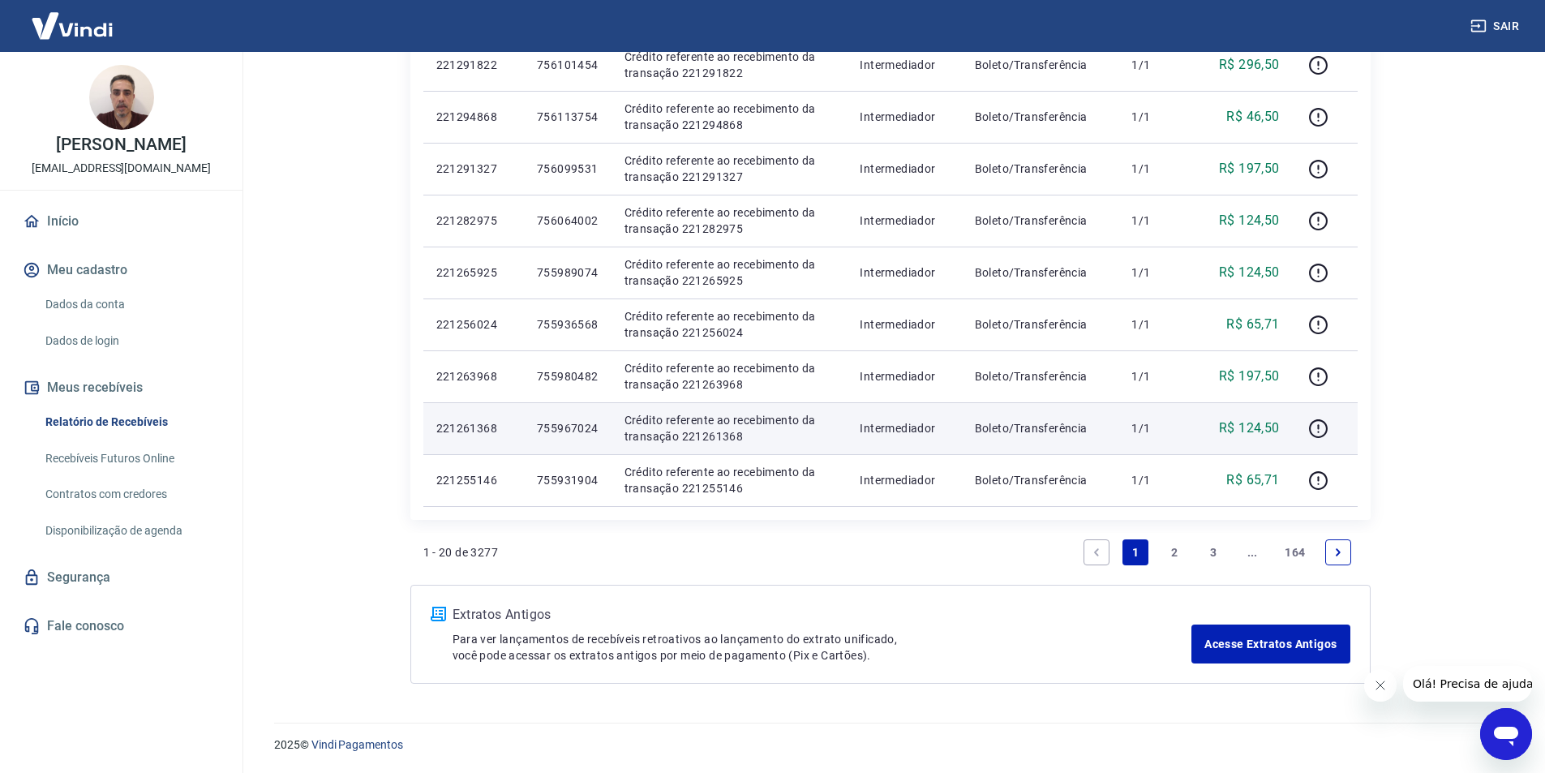
click at [576, 425] on p "755967024" at bounding box center [568, 428] width 62 height 16
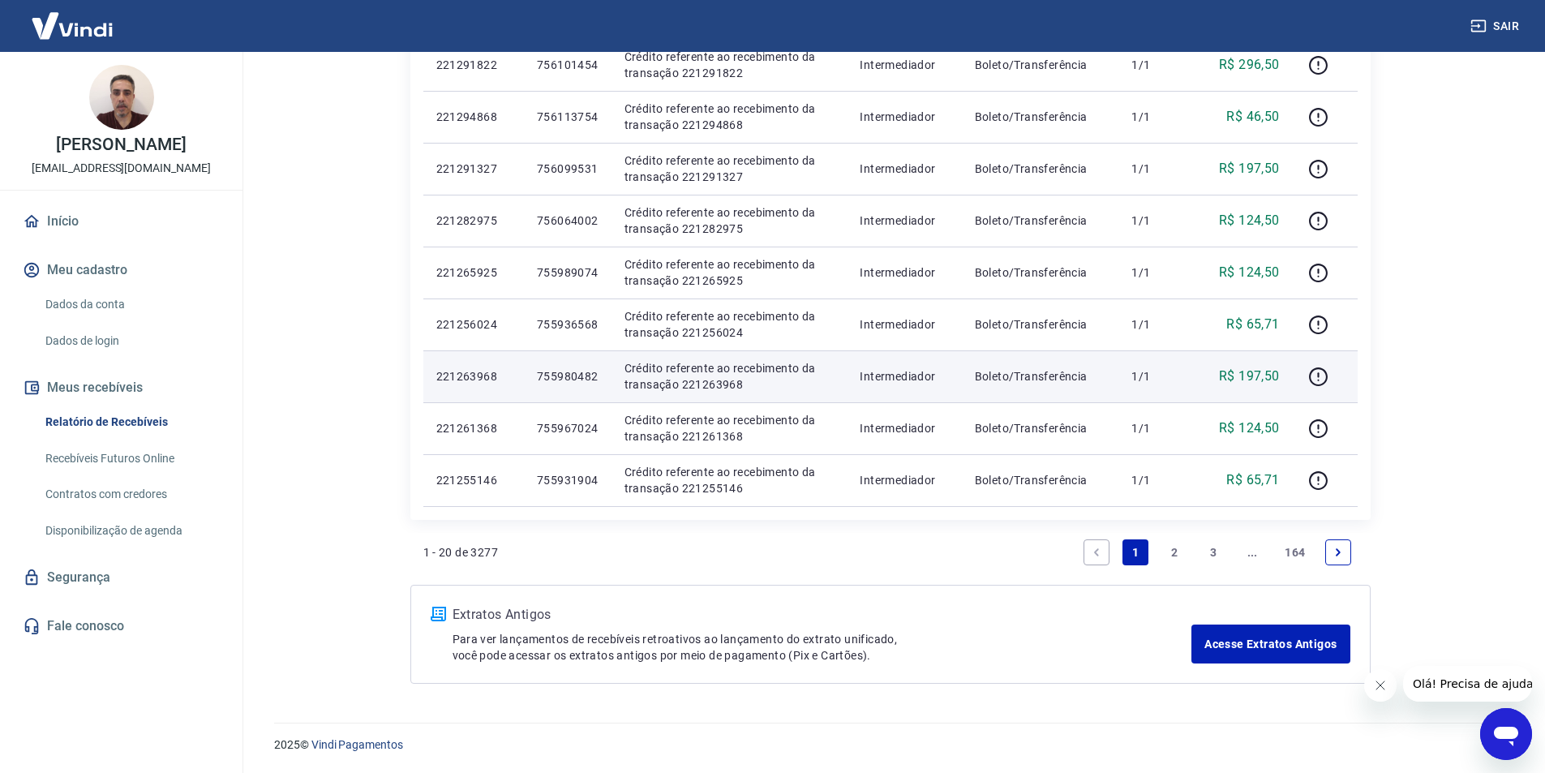
click at [592, 375] on p "755980482" at bounding box center [568, 376] width 62 height 16
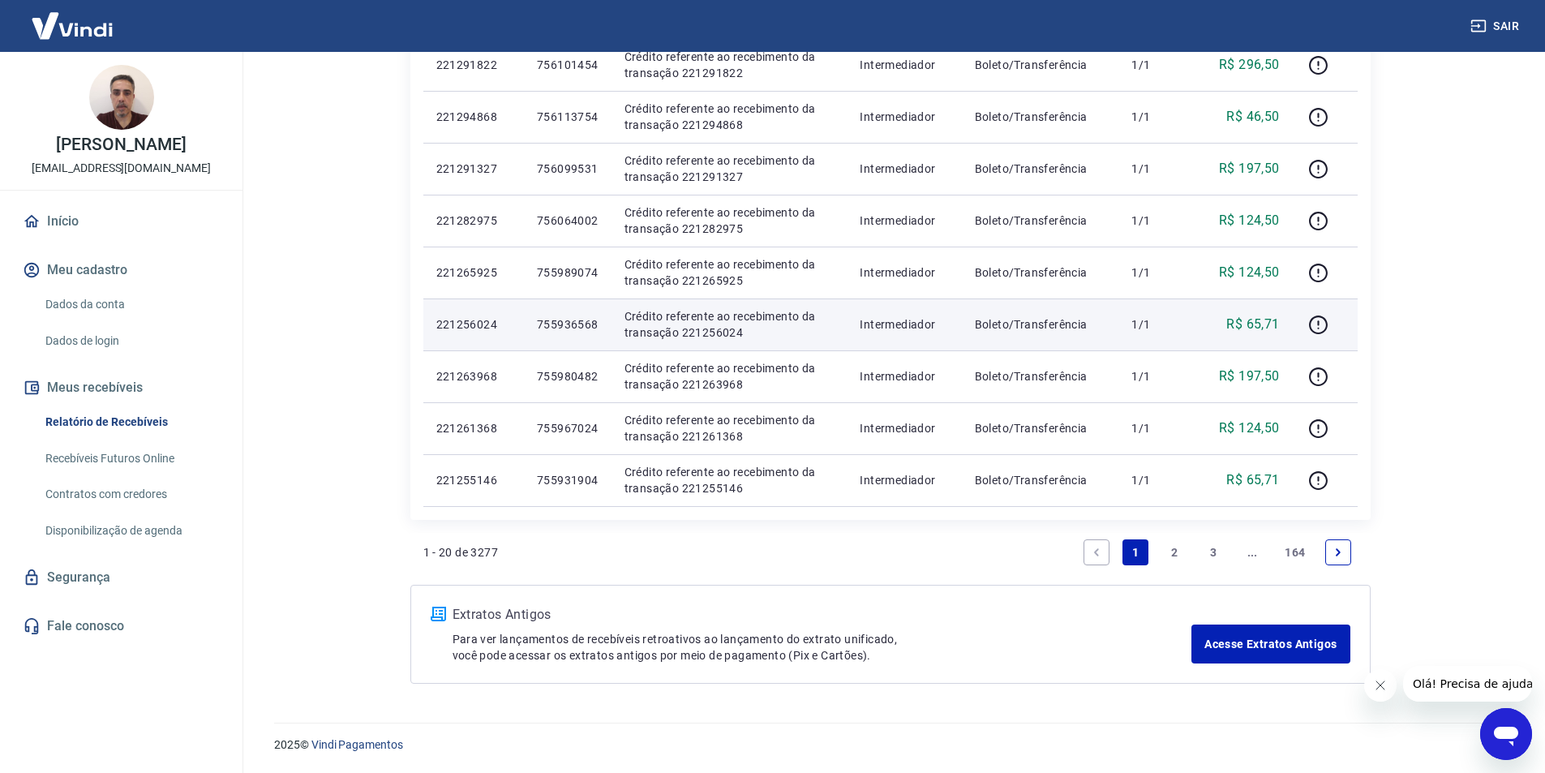
click at [589, 319] on p "755936568" at bounding box center [568, 324] width 62 height 16
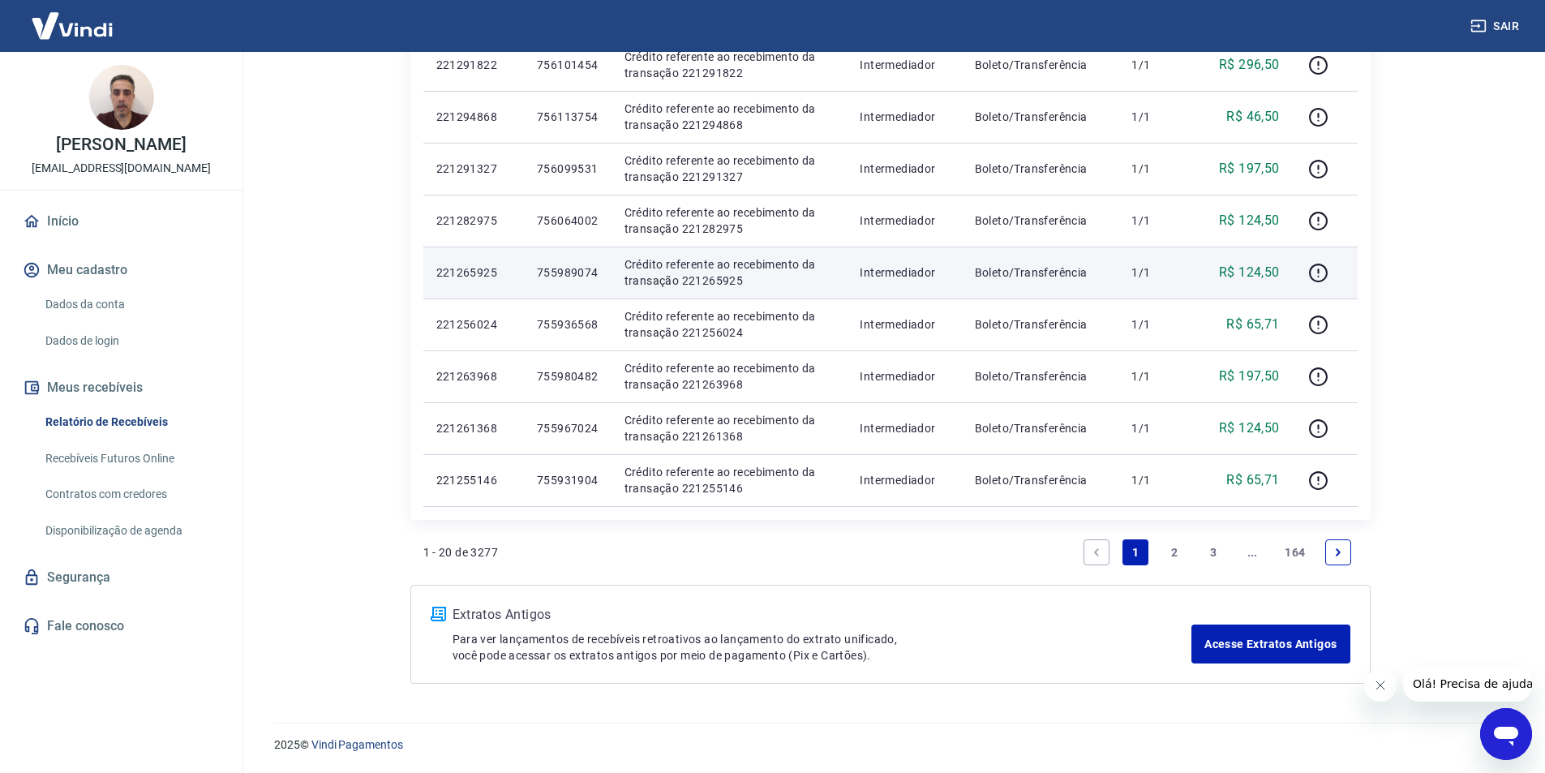
click at [577, 267] on p "755989074" at bounding box center [568, 272] width 62 height 16
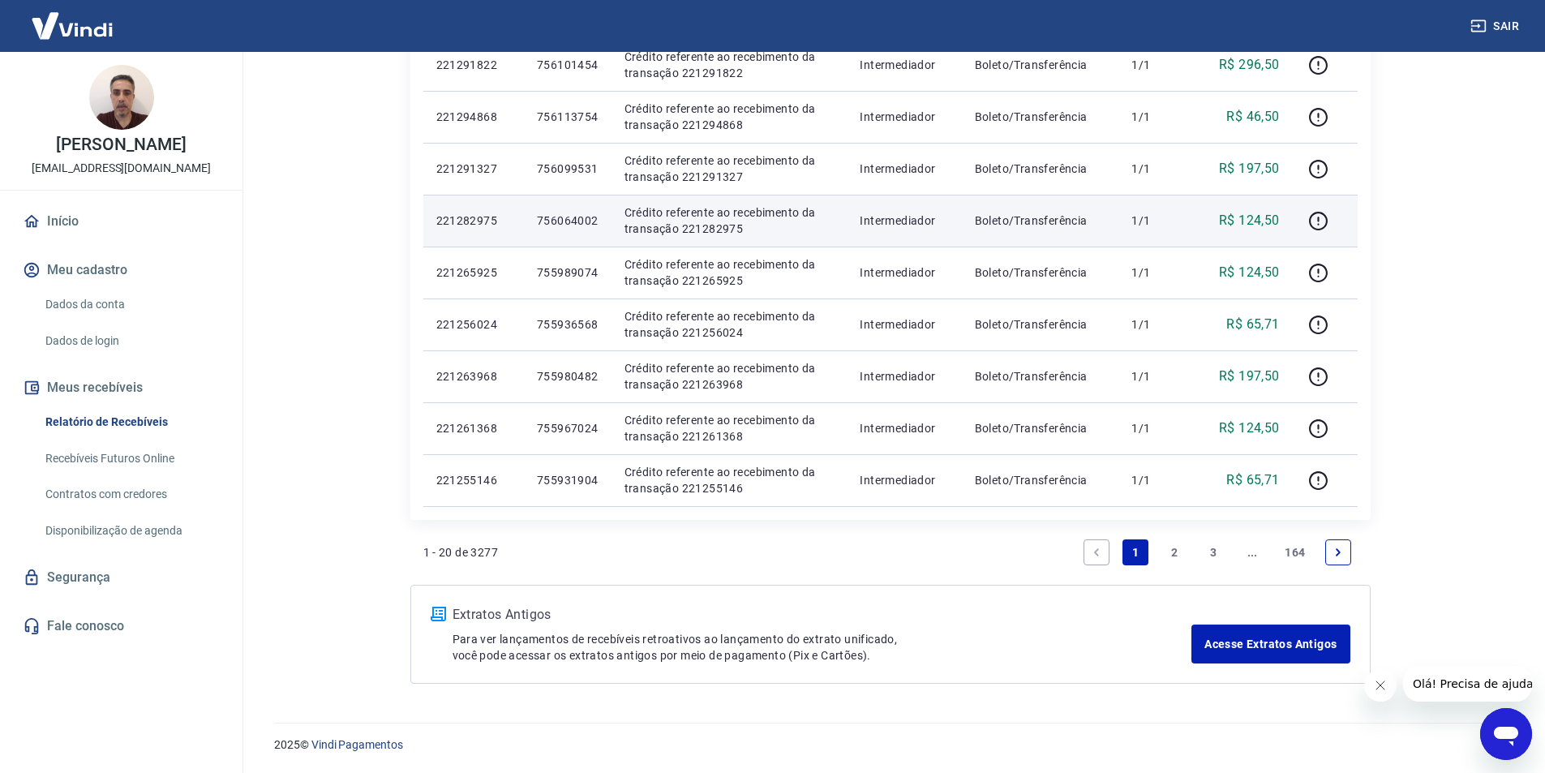
click at [570, 215] on p "756064002" at bounding box center [568, 221] width 62 height 16
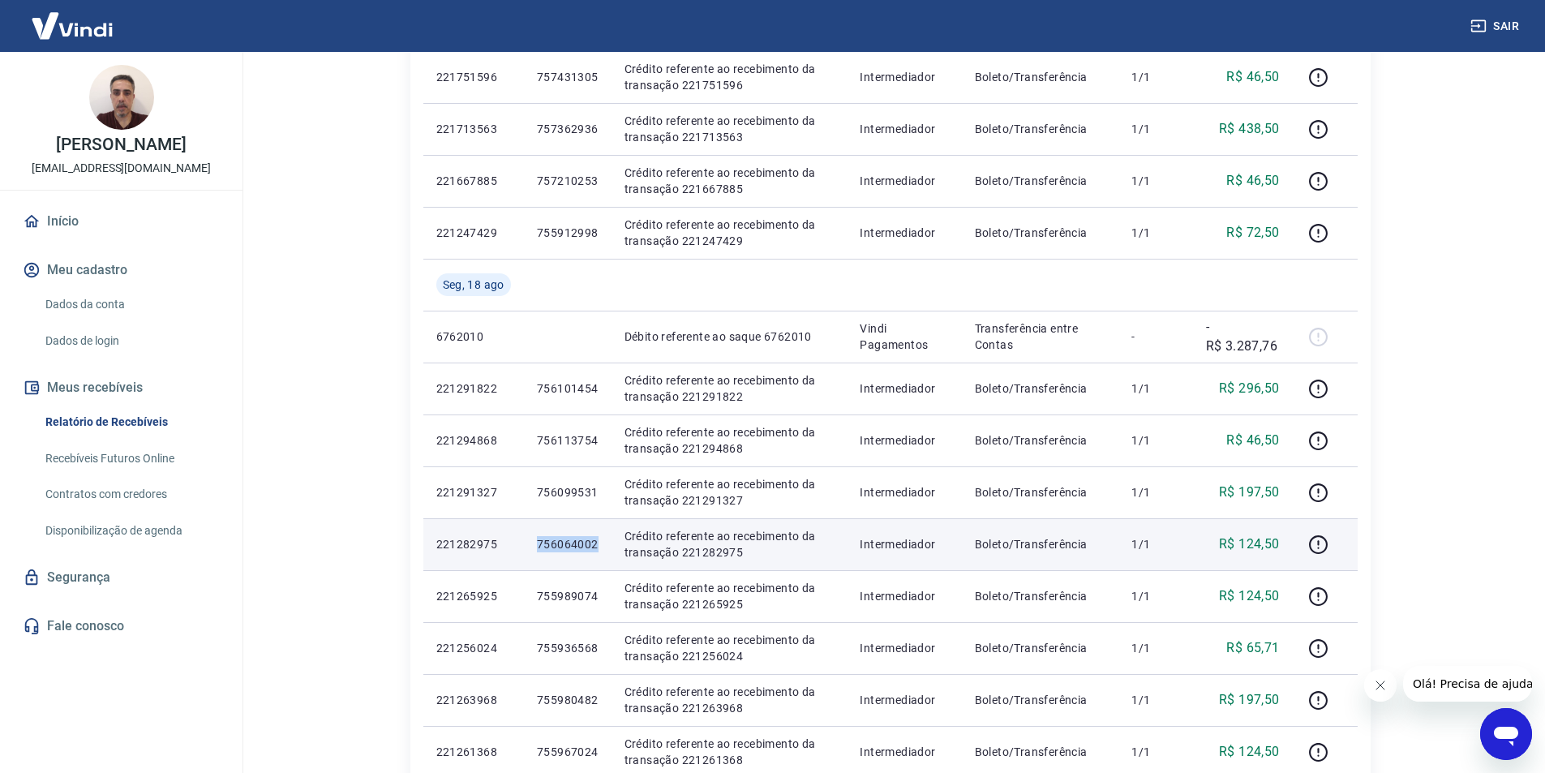
scroll to position [695, 0]
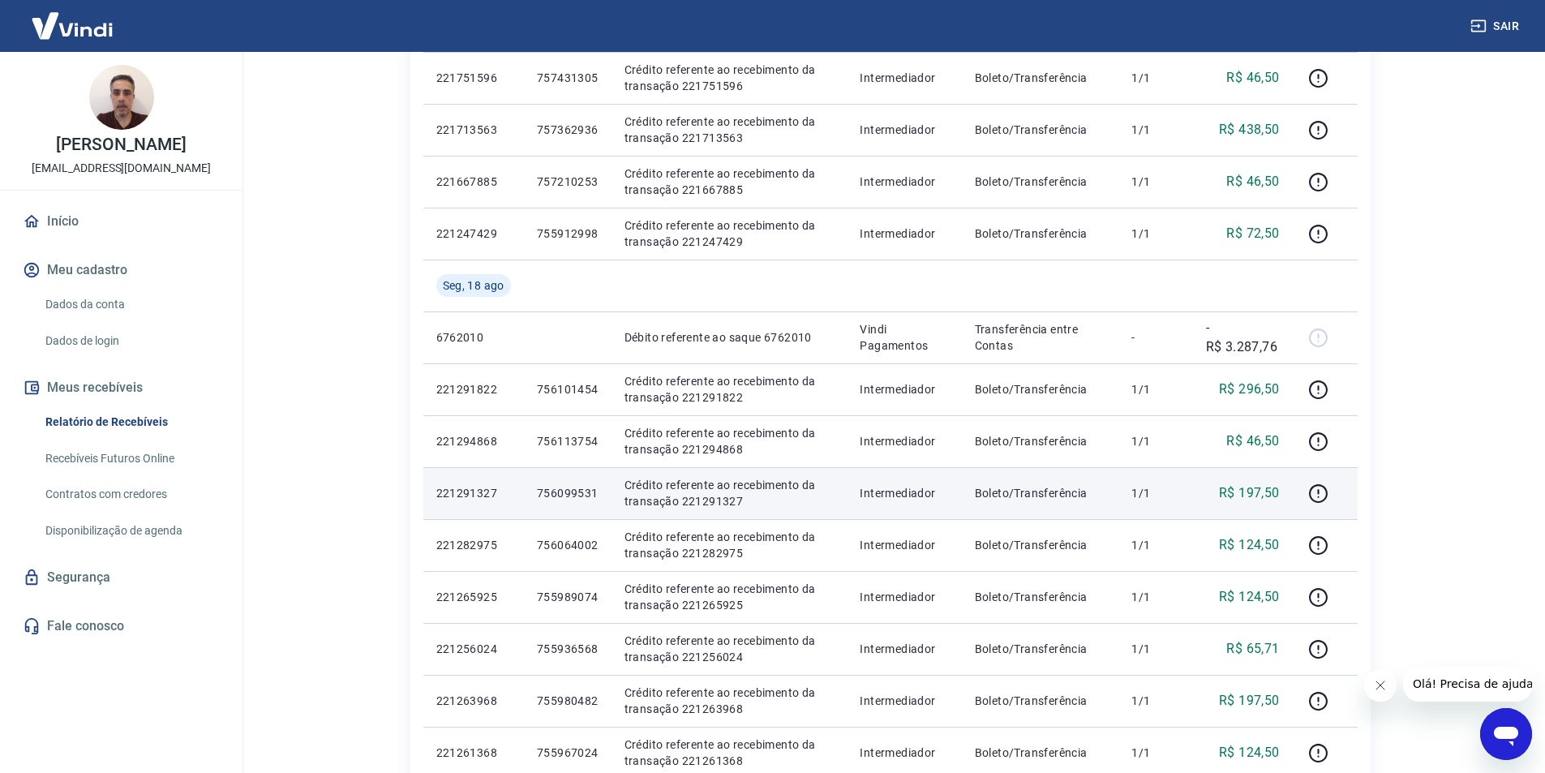
click at [573, 494] on p "756099531" at bounding box center [568, 493] width 62 height 16
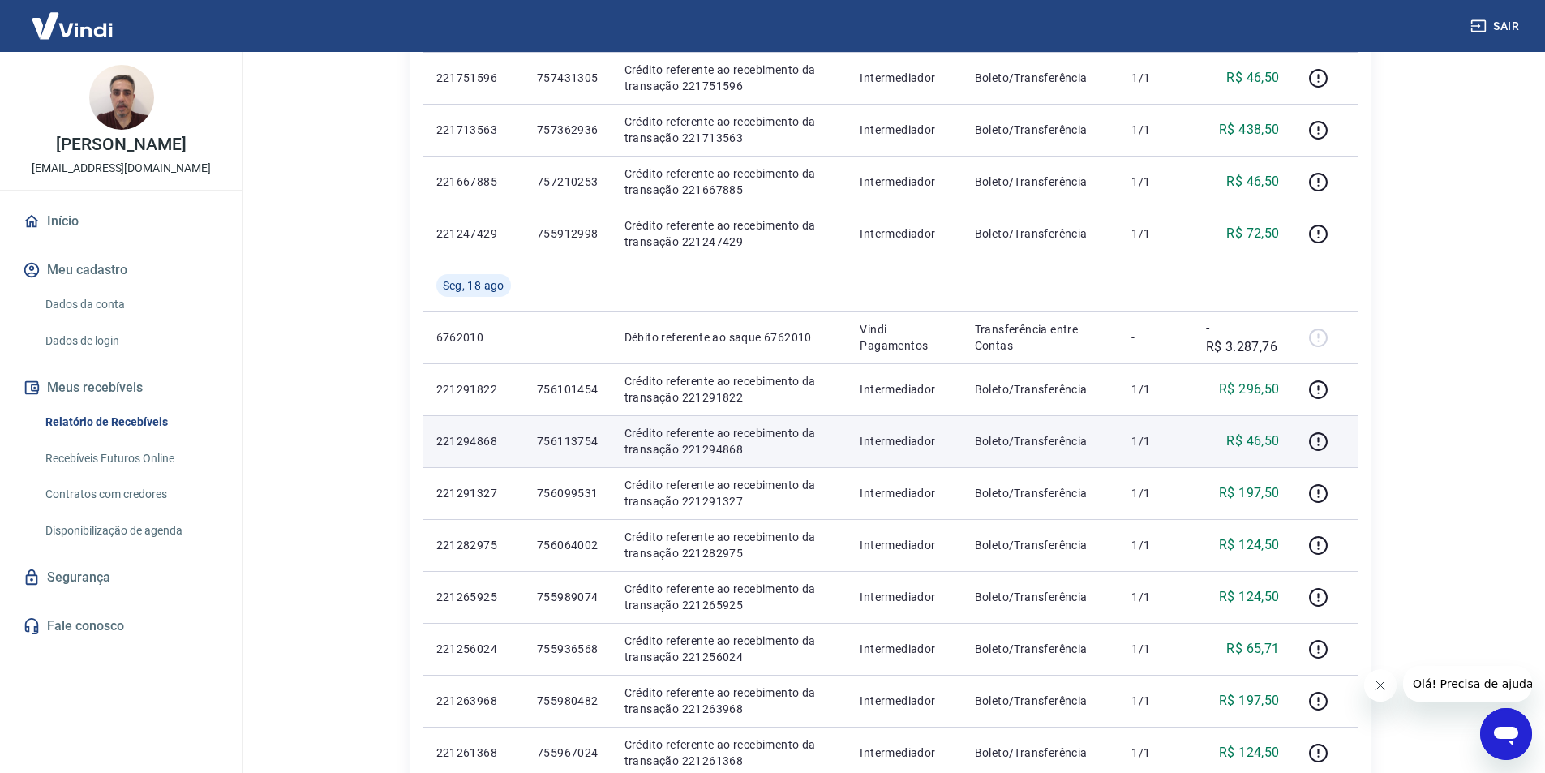
click at [565, 439] on p "756113754" at bounding box center [568, 441] width 62 height 16
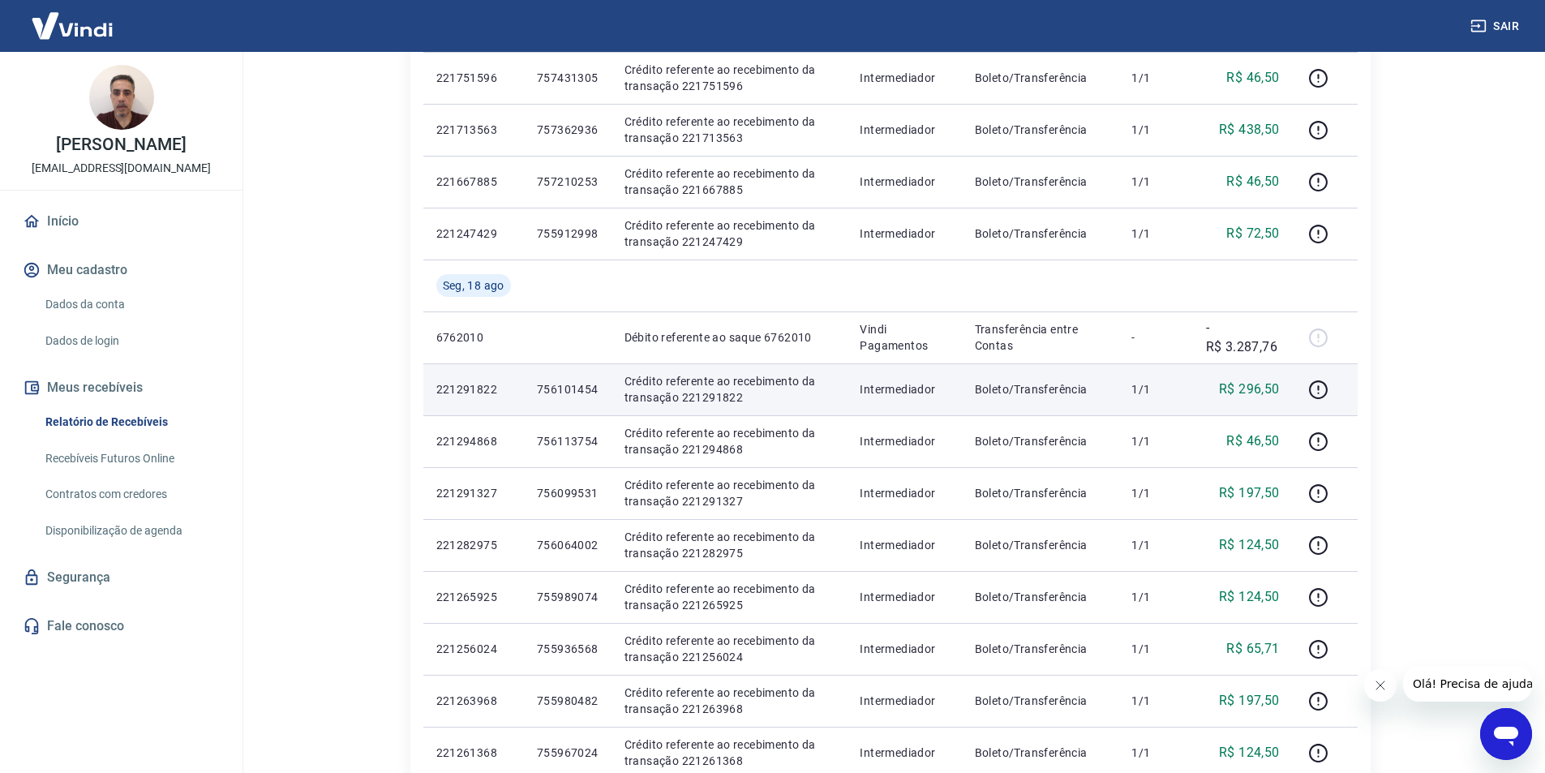
click at [569, 389] on p "756101454" at bounding box center [568, 389] width 62 height 16
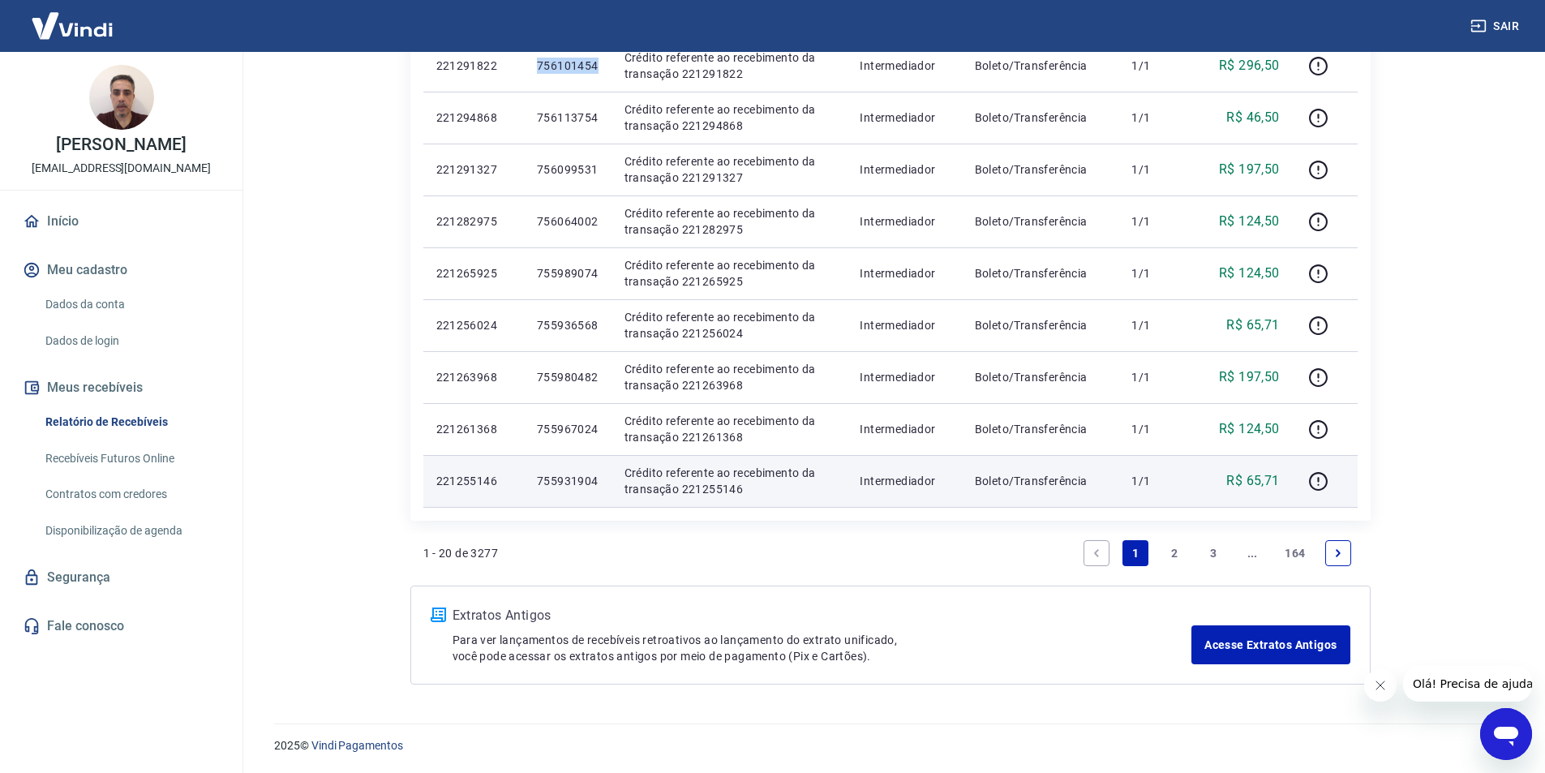
scroll to position [1020, 0]
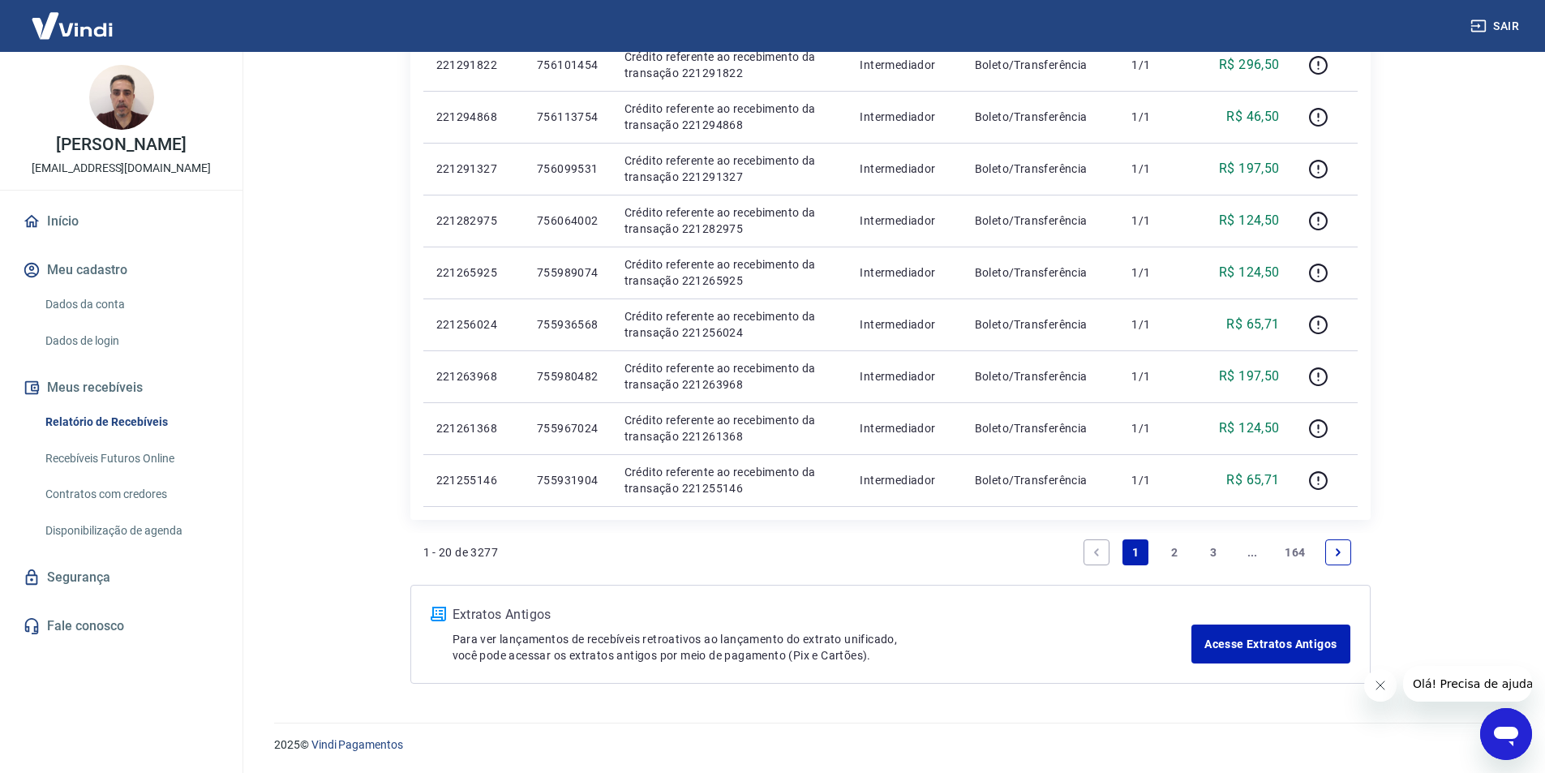
click at [1211, 559] on link "3" at bounding box center [1213, 552] width 26 height 26
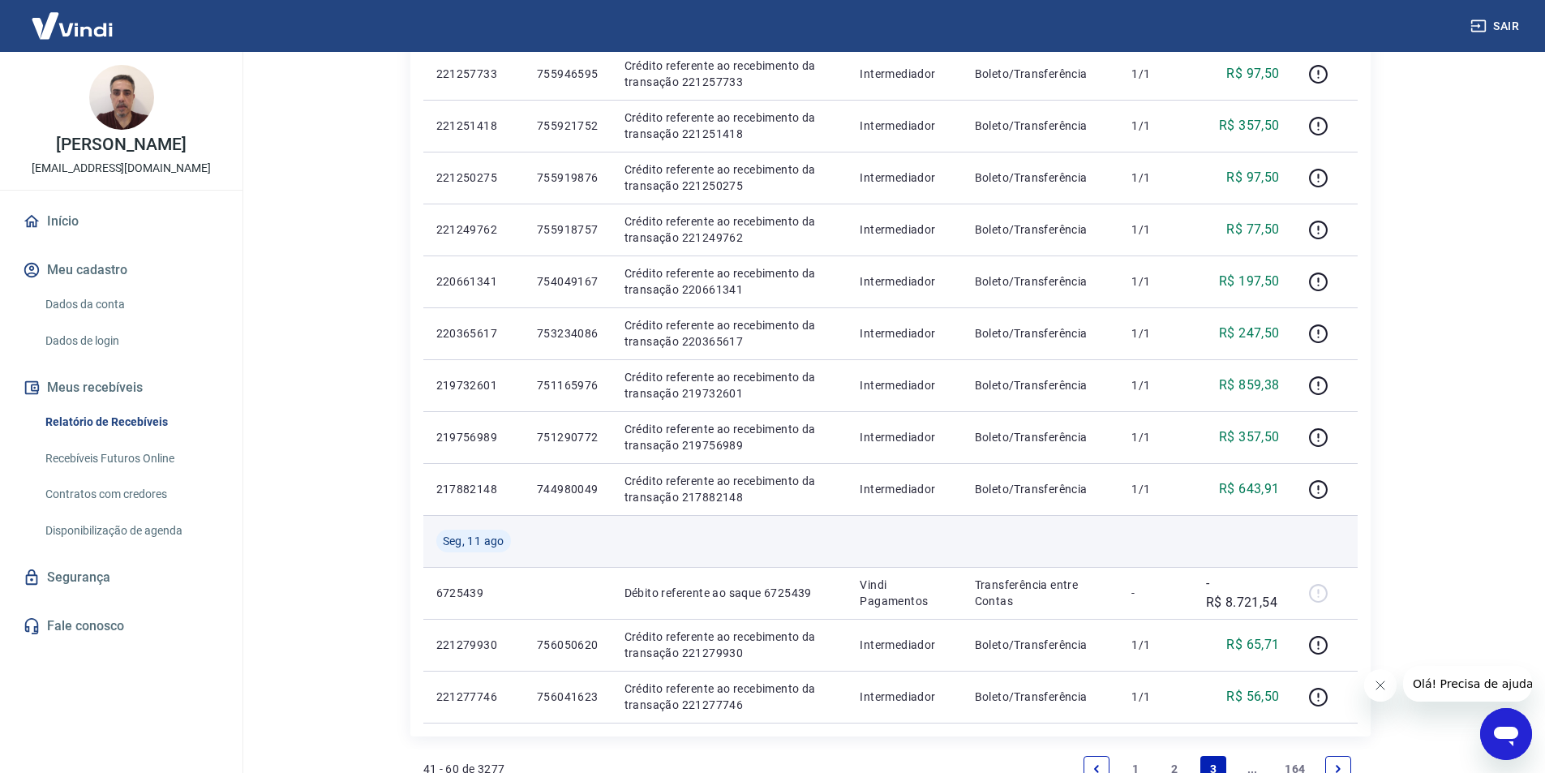
scroll to position [1020, 0]
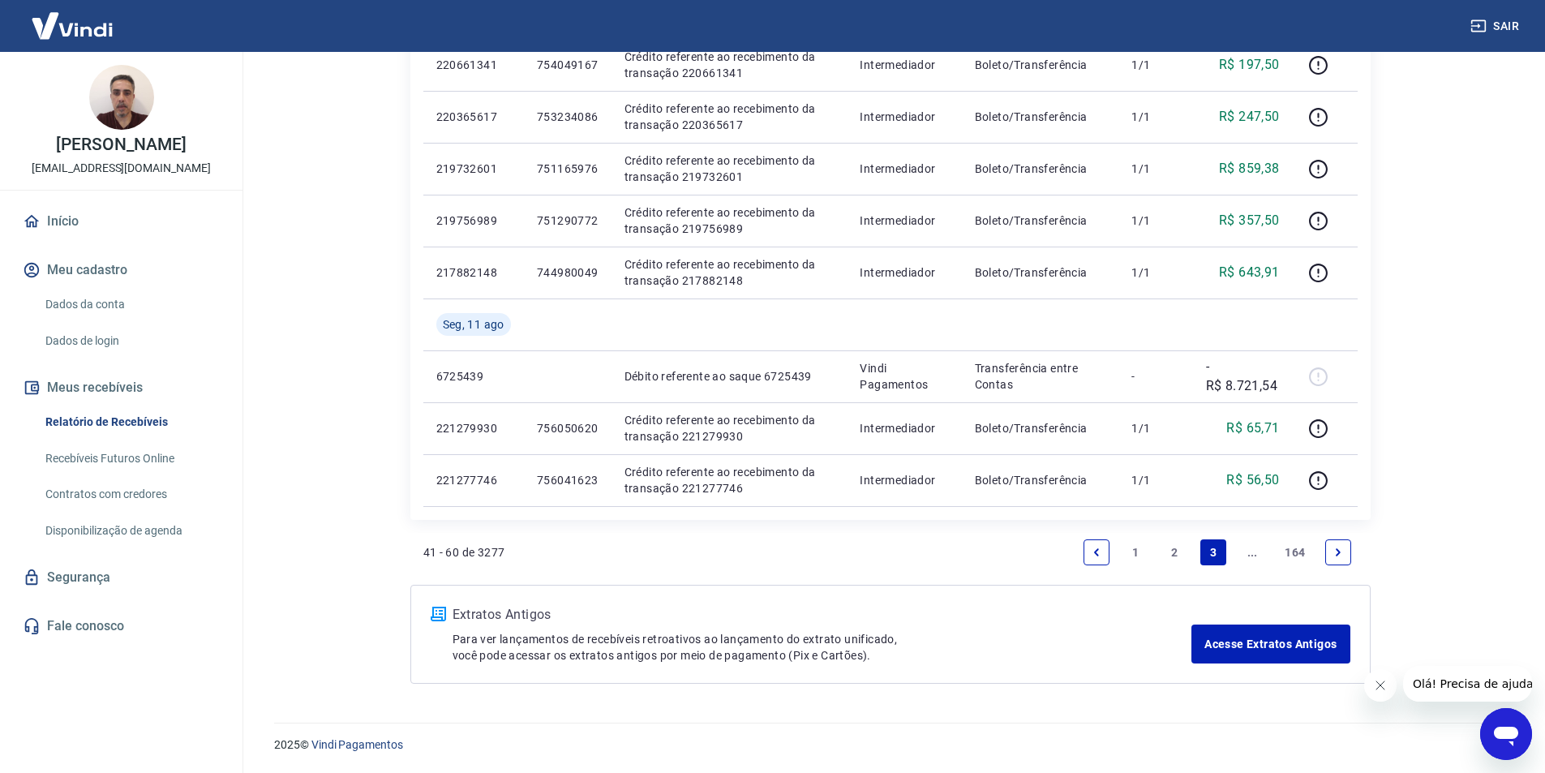
click at [1171, 547] on link "2" at bounding box center [1174, 552] width 26 height 26
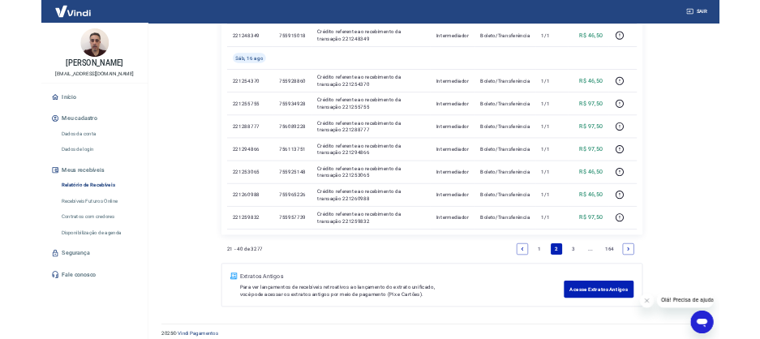
scroll to position [1020, 0]
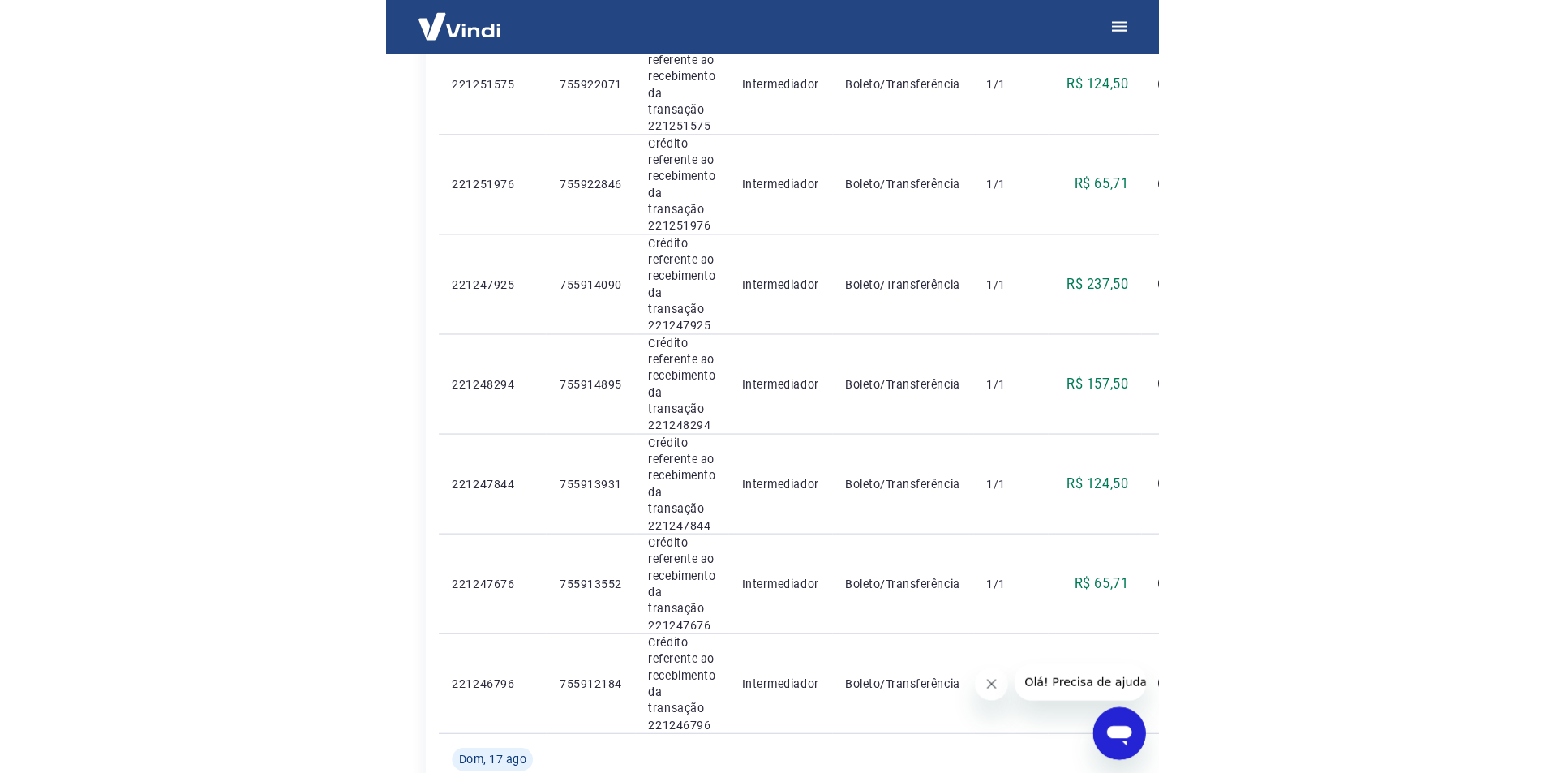
scroll to position [681, 0]
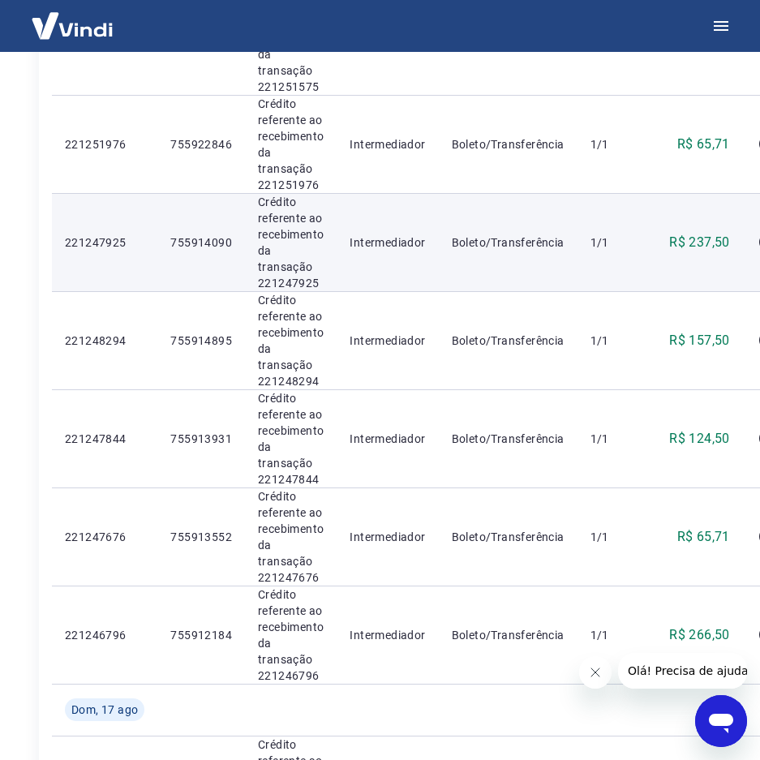
click at [644, 251] on td "1/1" at bounding box center [614, 242] width 74 height 98
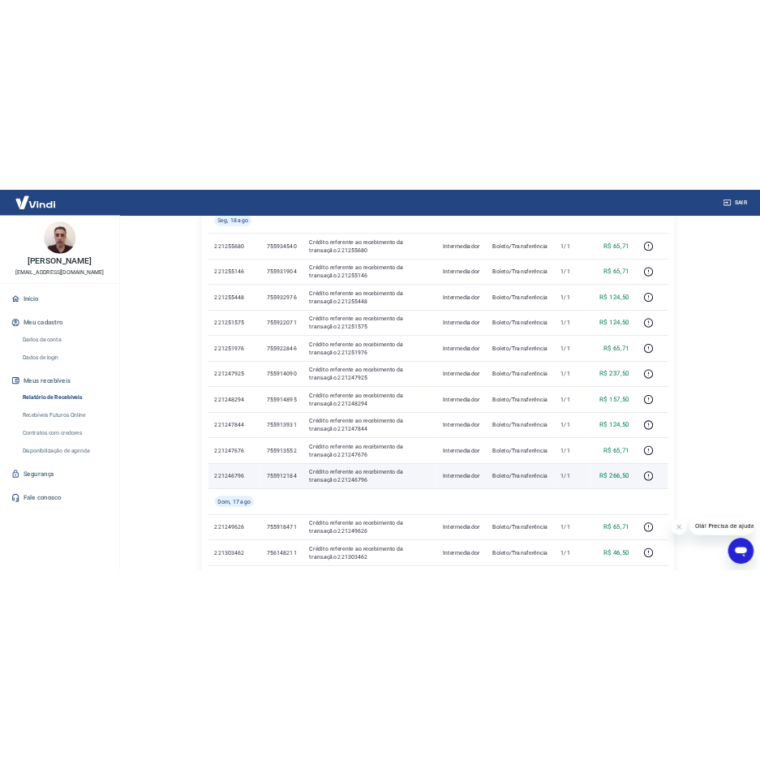
scroll to position [276, 0]
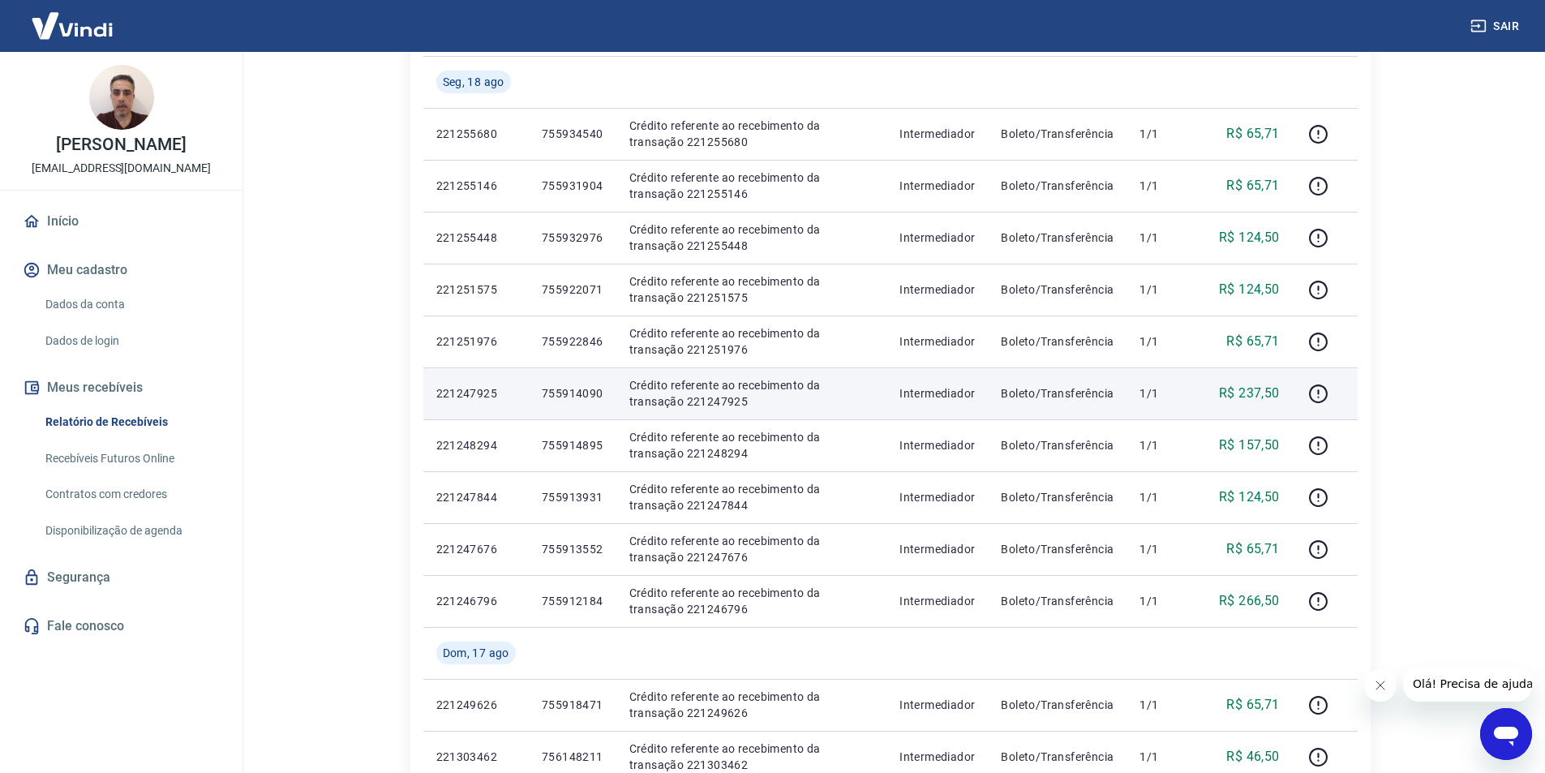
click at [574, 390] on p "755914090" at bounding box center [573, 393] width 62 height 16
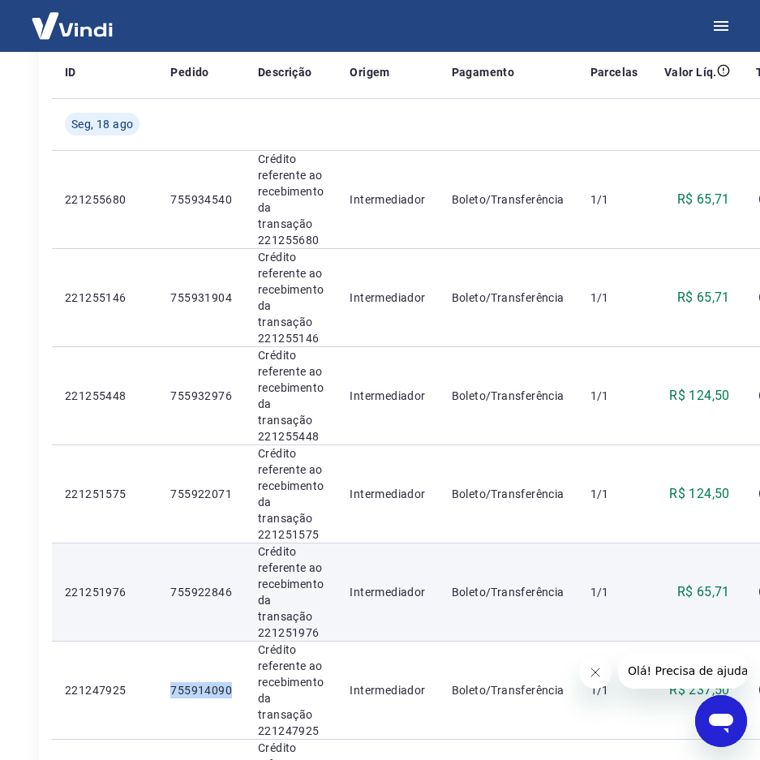
scroll to position [195, 0]
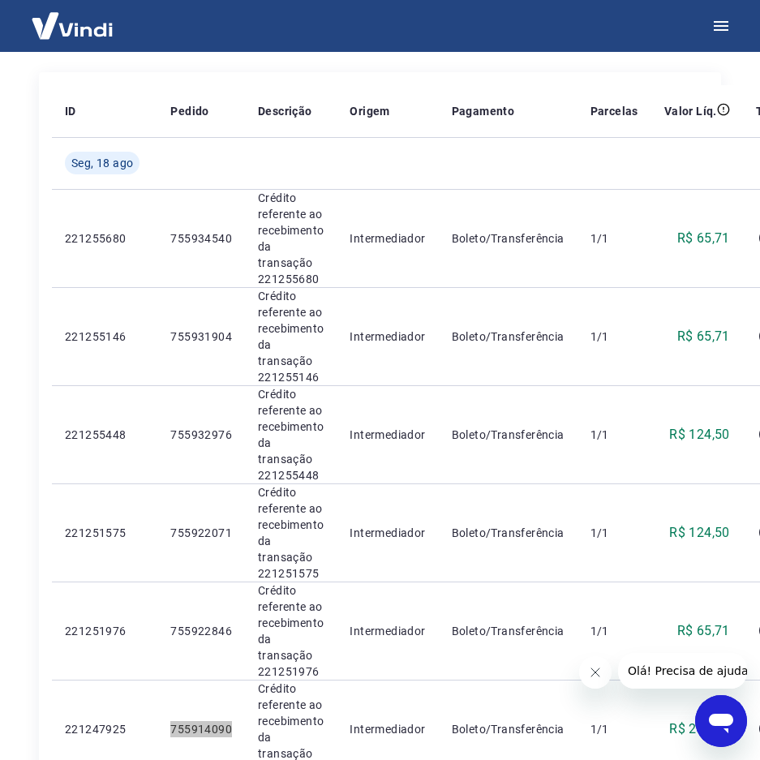
click at [596, 670] on icon "Close message from company" at bounding box center [594, 672] width 13 height 13
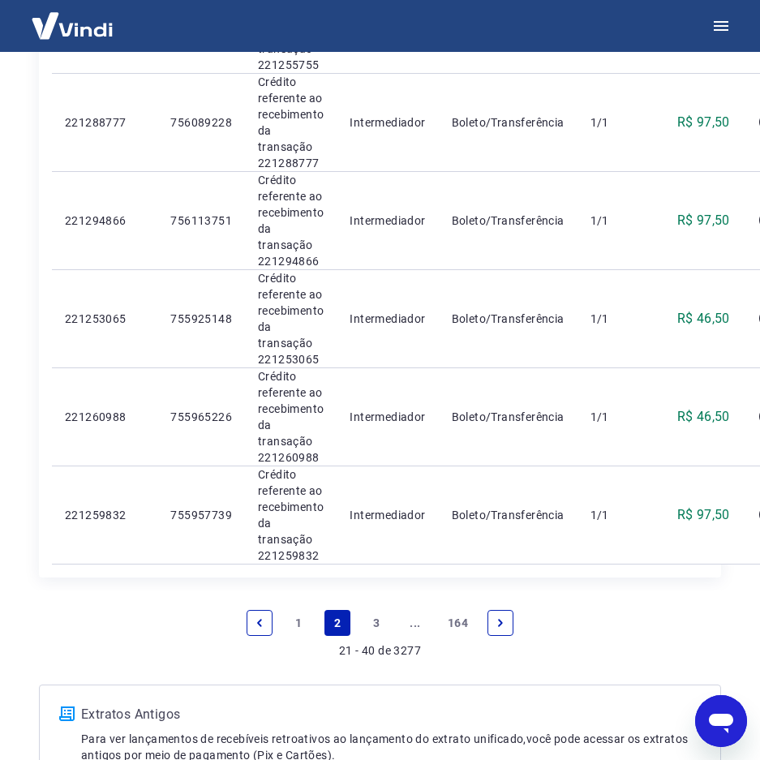
scroll to position [2045, 0]
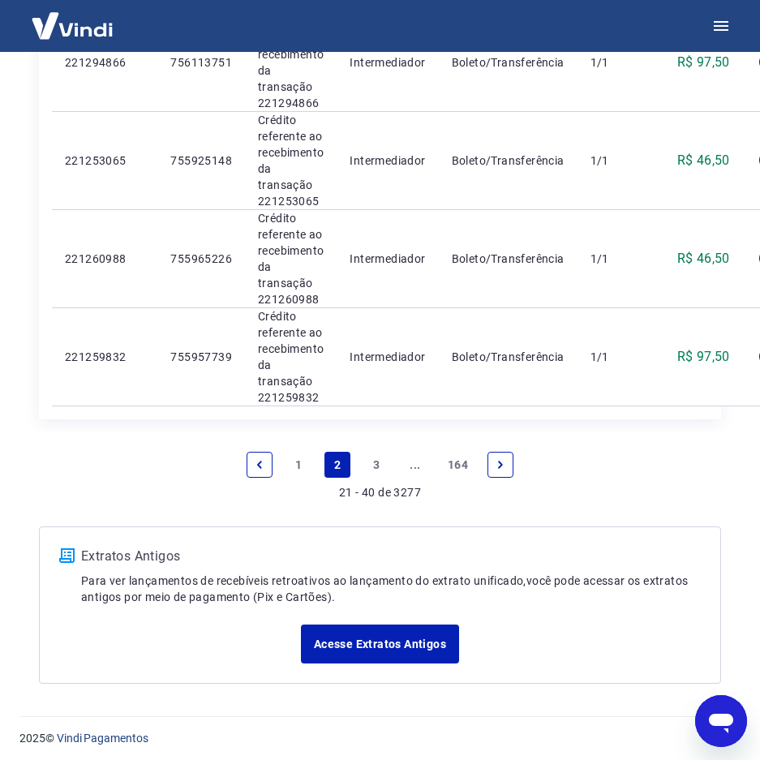
click at [266, 464] on link "Previous page" at bounding box center [260, 465] width 26 height 26
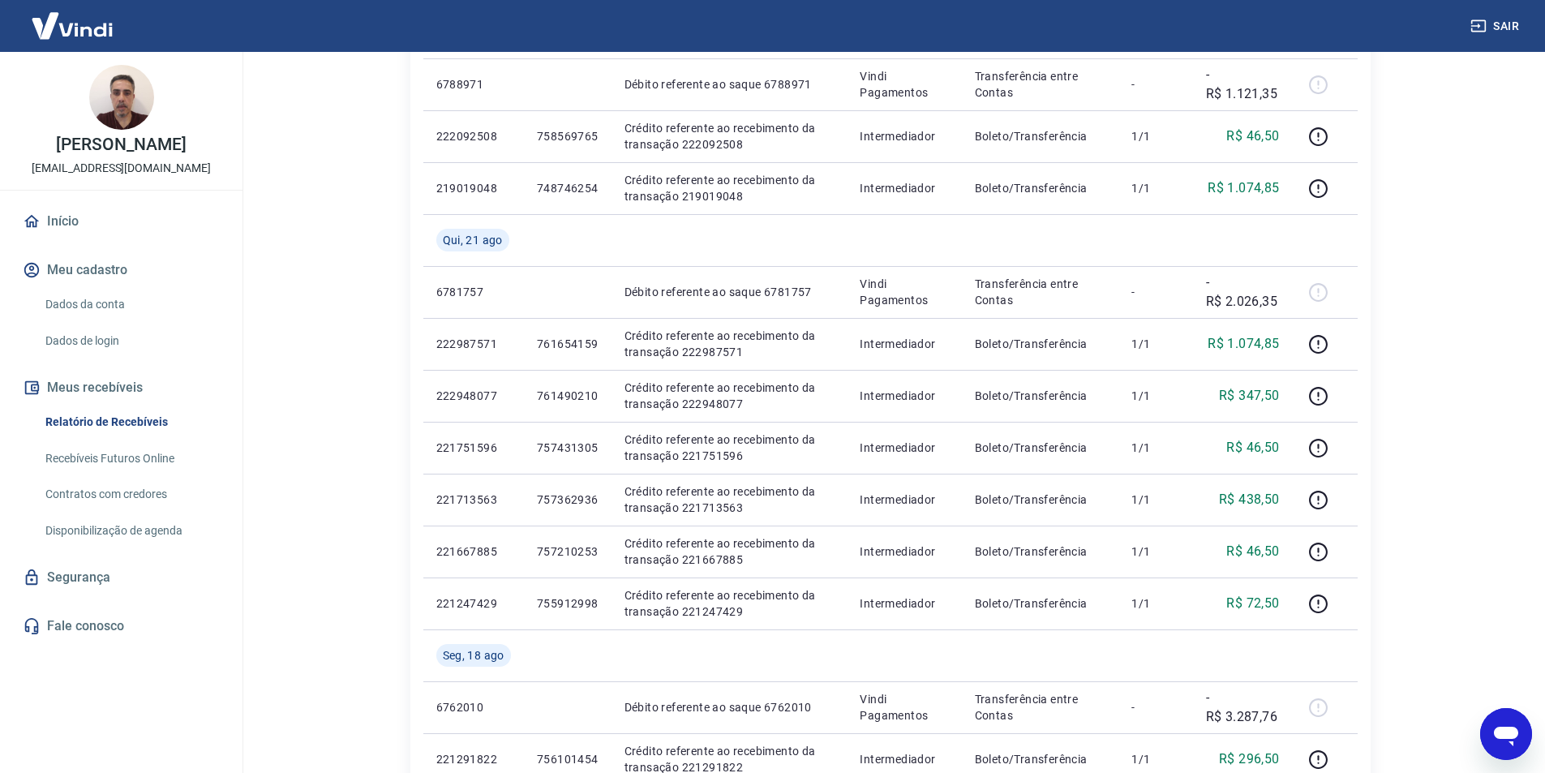
scroll to position [324, 0]
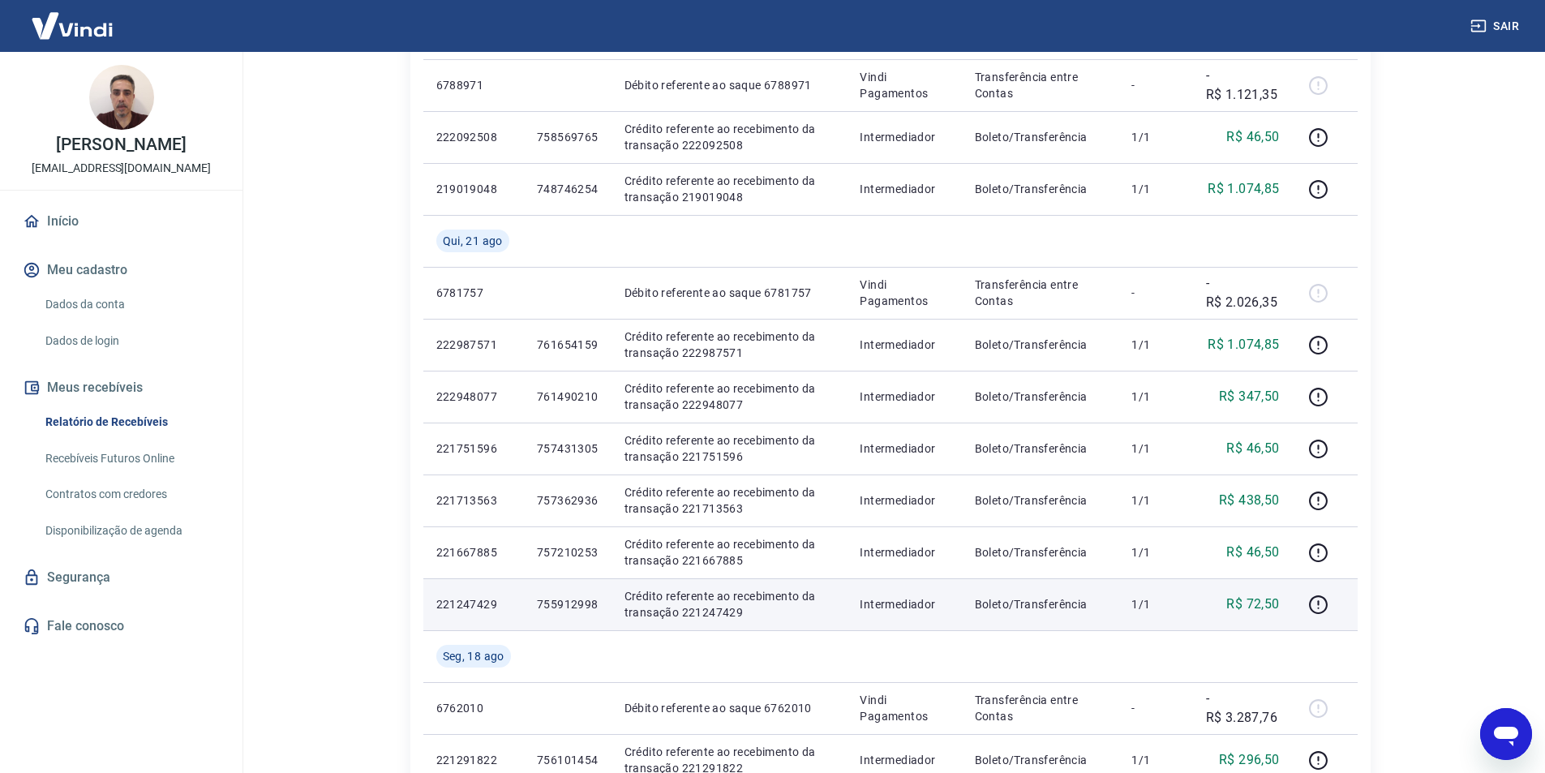
click at [554, 608] on p "755912998" at bounding box center [568, 604] width 62 height 16
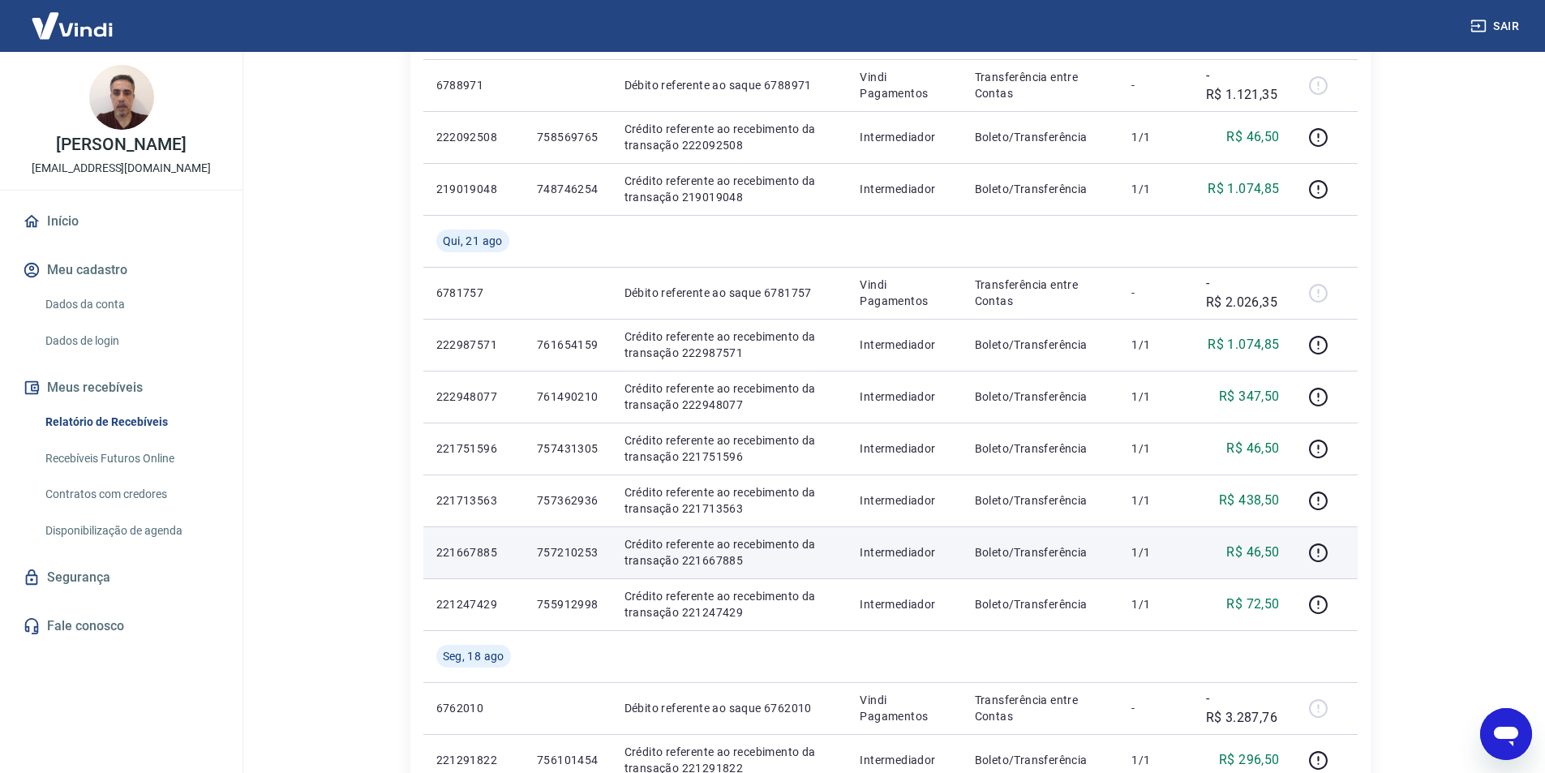
click at [574, 550] on p "757210253" at bounding box center [568, 552] width 62 height 16
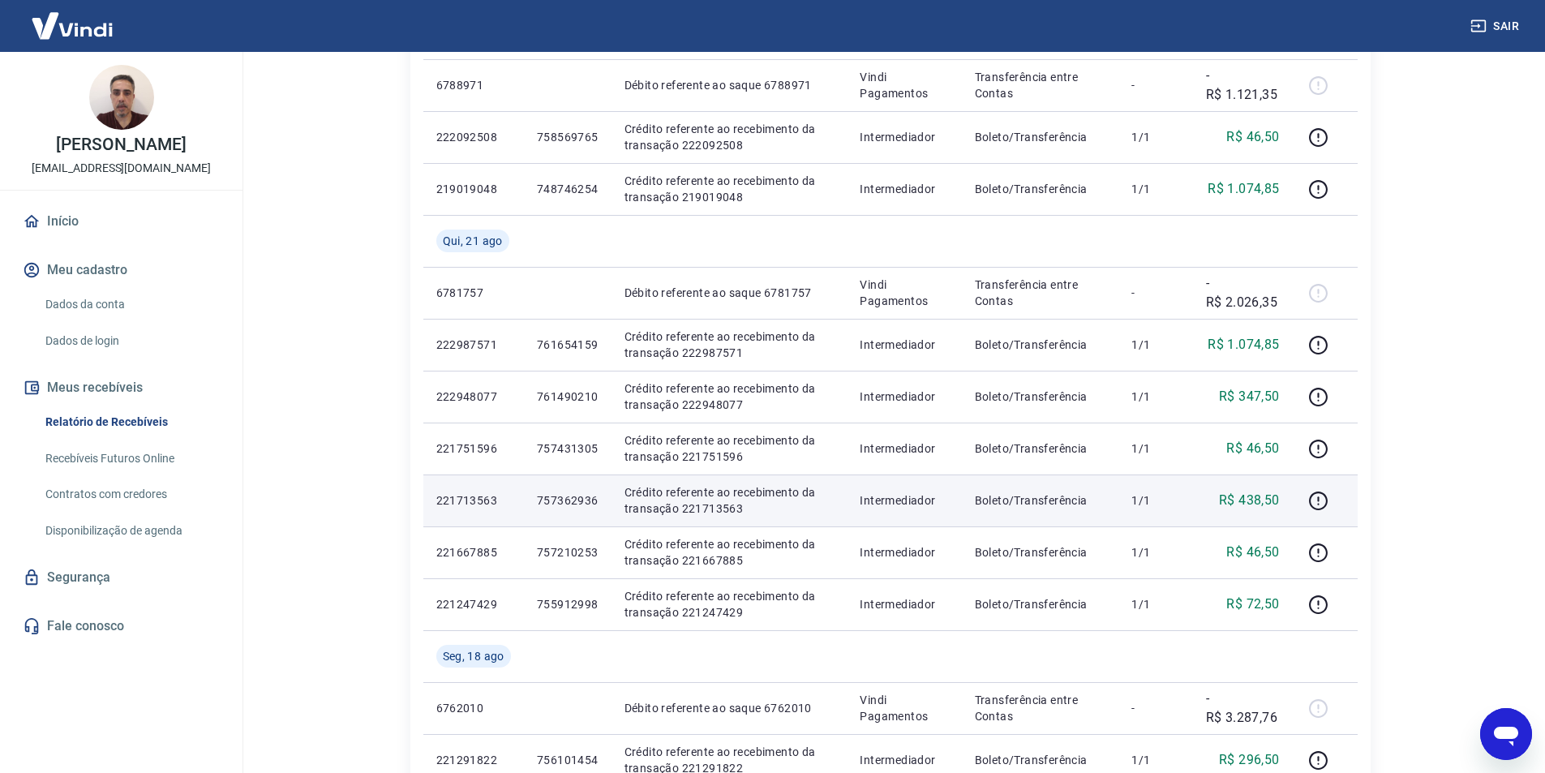
click at [564, 496] on p "757362936" at bounding box center [568, 500] width 62 height 16
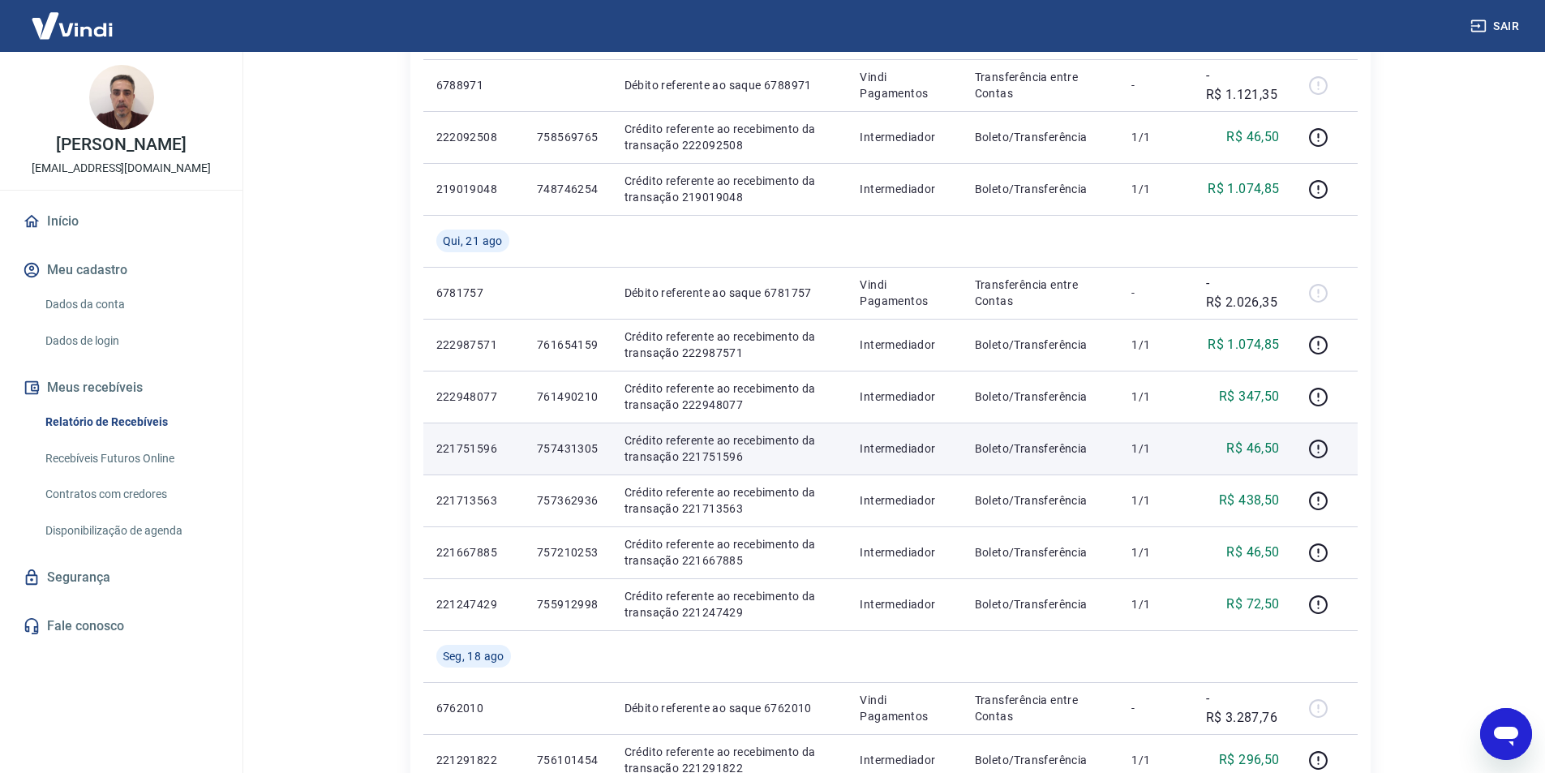
click at [577, 436] on td "757431305" at bounding box center [568, 449] width 88 height 52
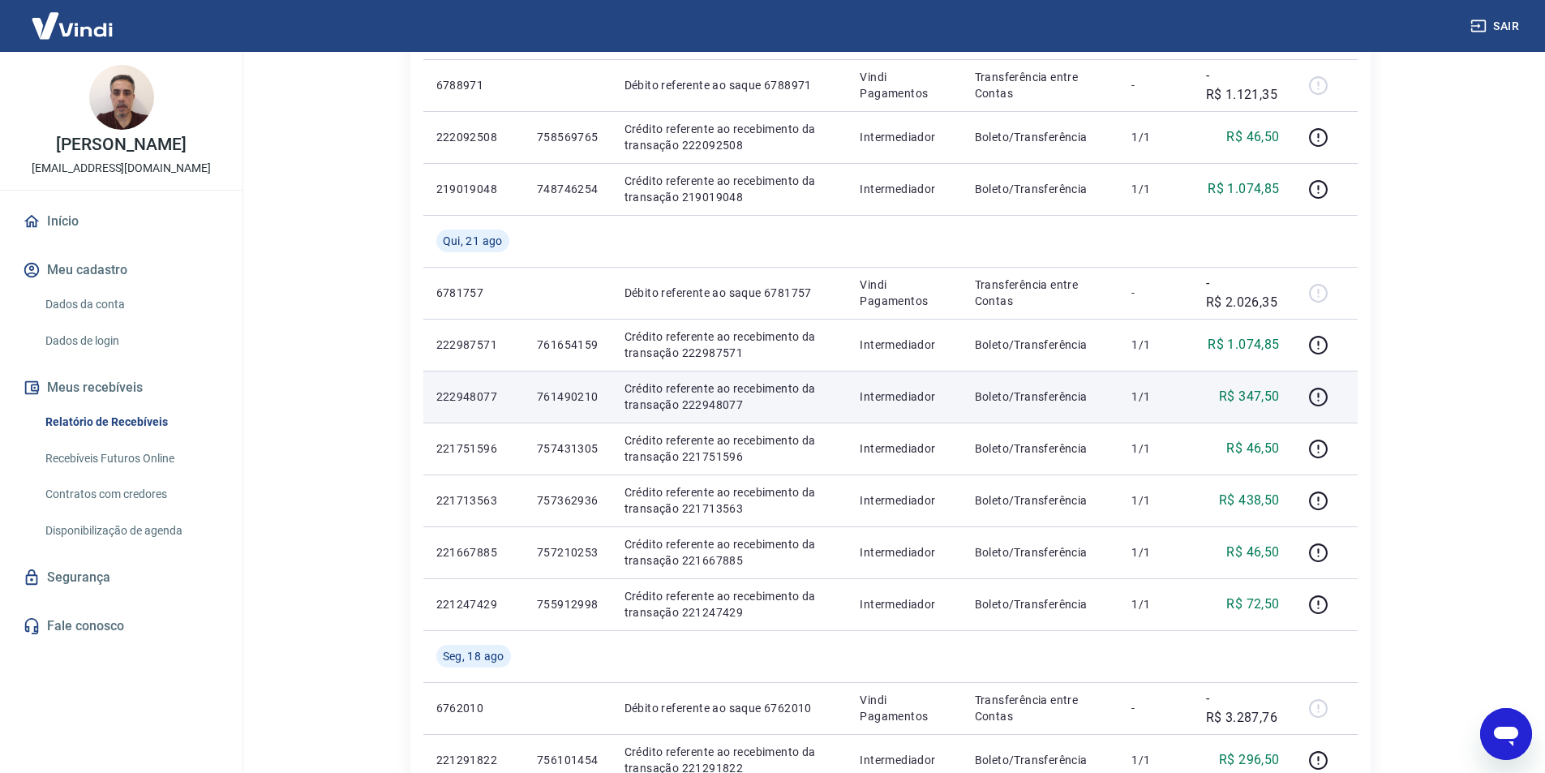
click at [569, 397] on p "761490210" at bounding box center [568, 397] width 62 height 16
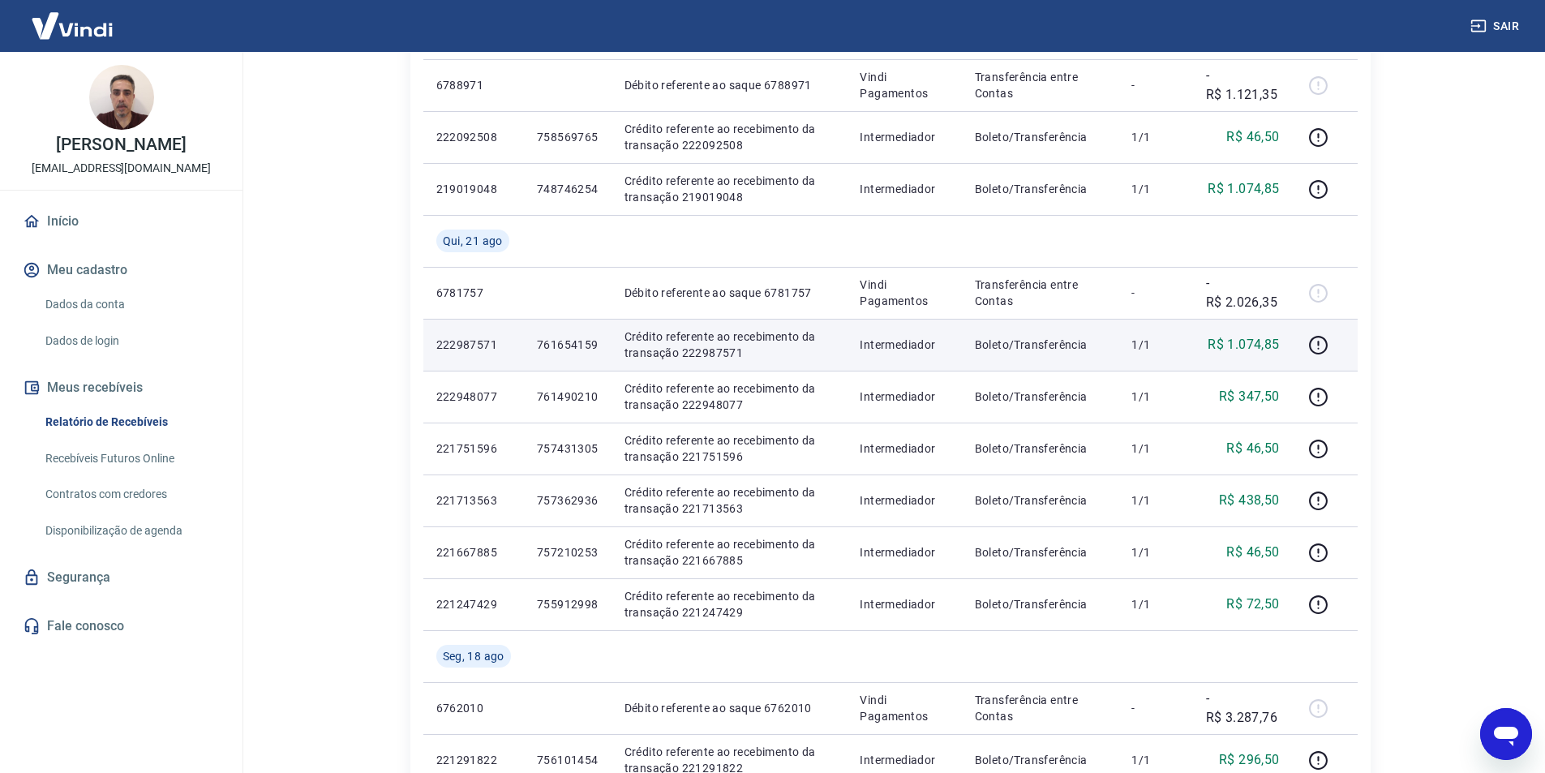
click at [569, 341] on p "761654159" at bounding box center [568, 345] width 62 height 16
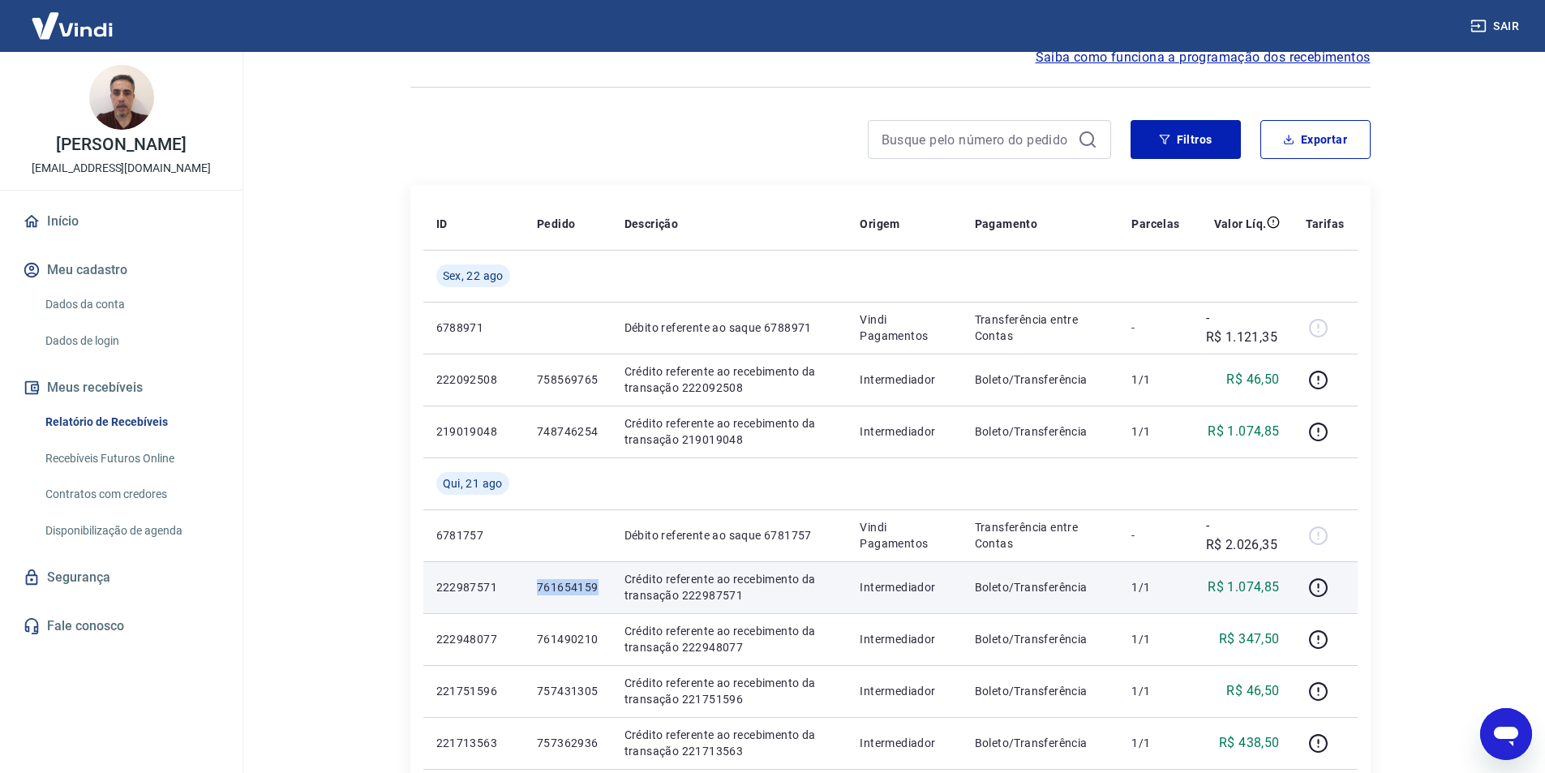
scroll to position [81, 0]
